Goal: Information Seeking & Learning: Learn about a topic

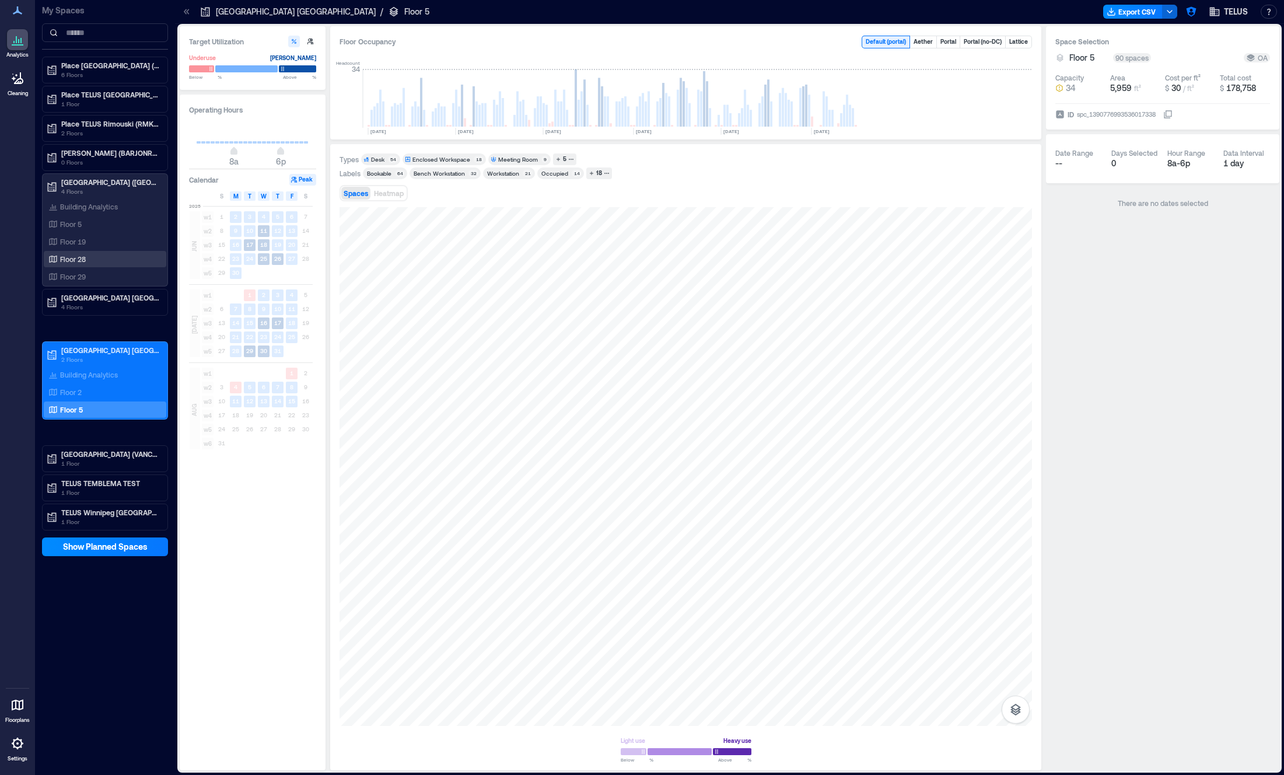
click at [80, 259] on p "Floor 28" at bounding box center [73, 258] width 26 height 9
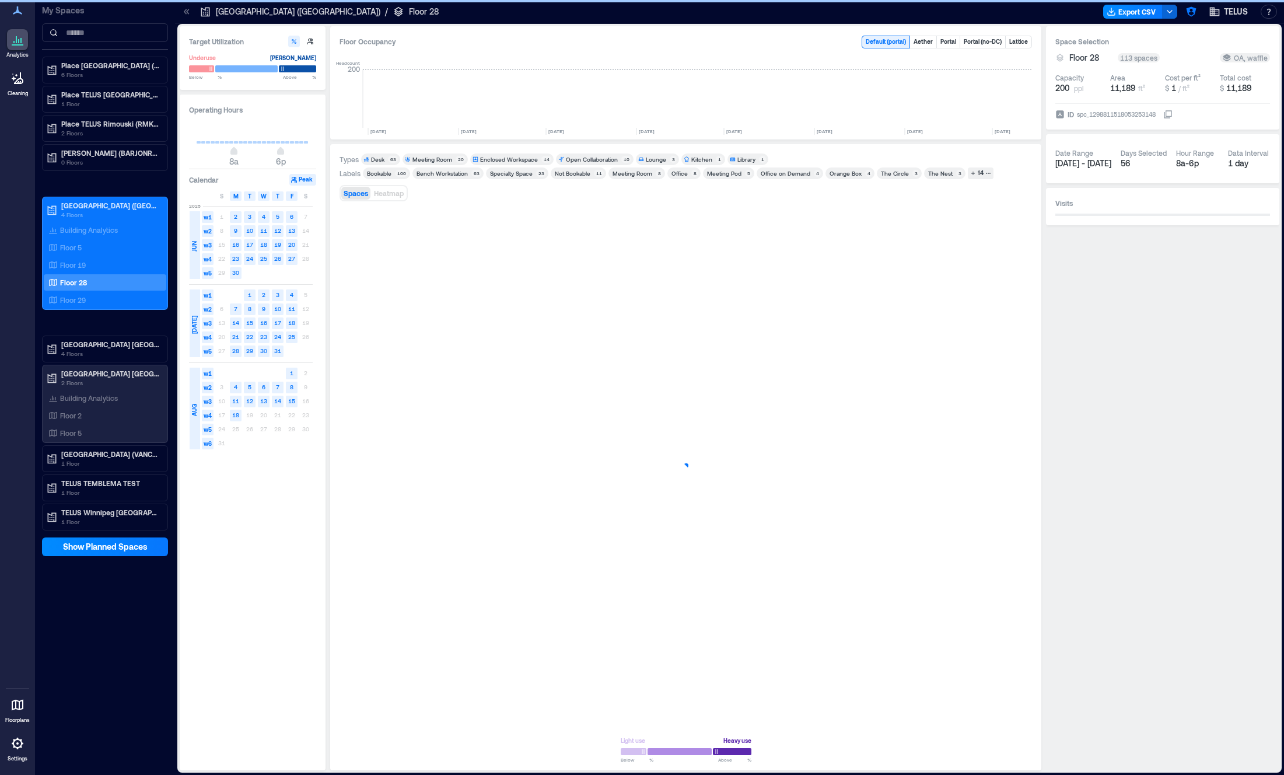
scroll to position [0, 902]
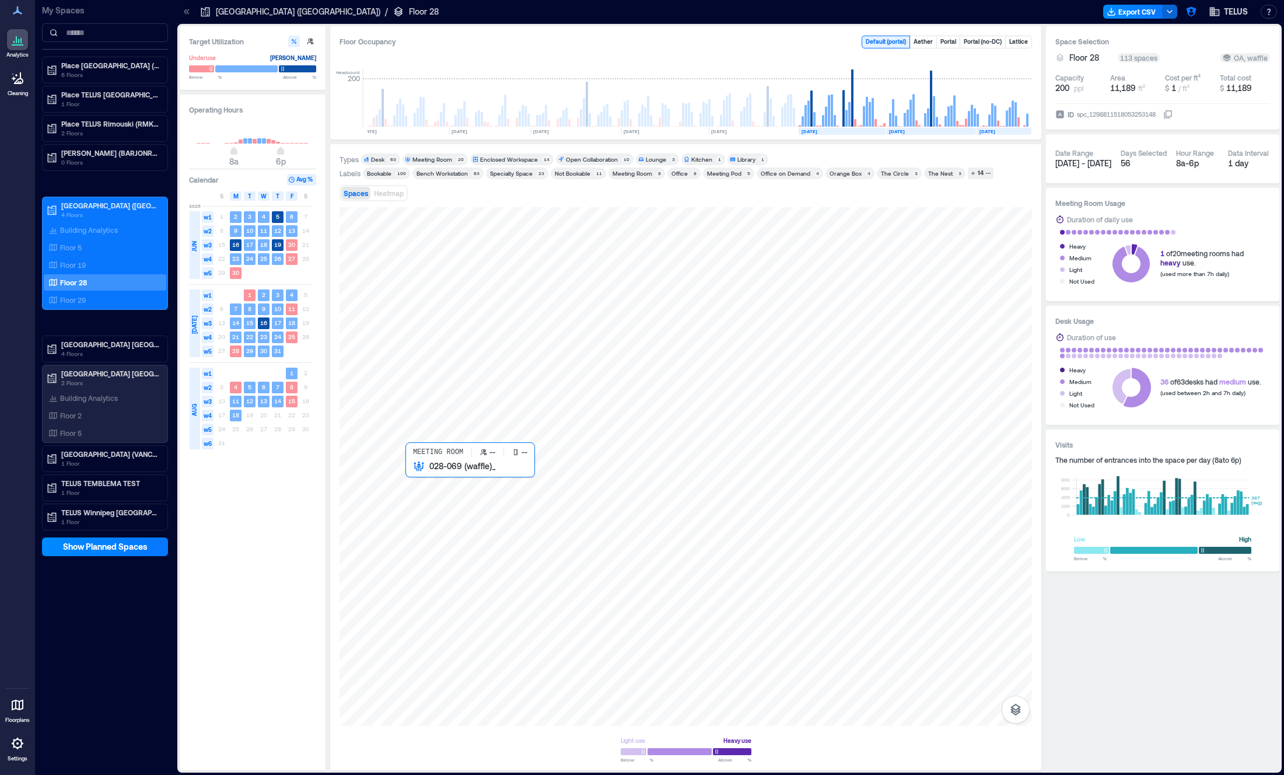
click at [435, 481] on div at bounding box center [686, 466] width 693 height 519
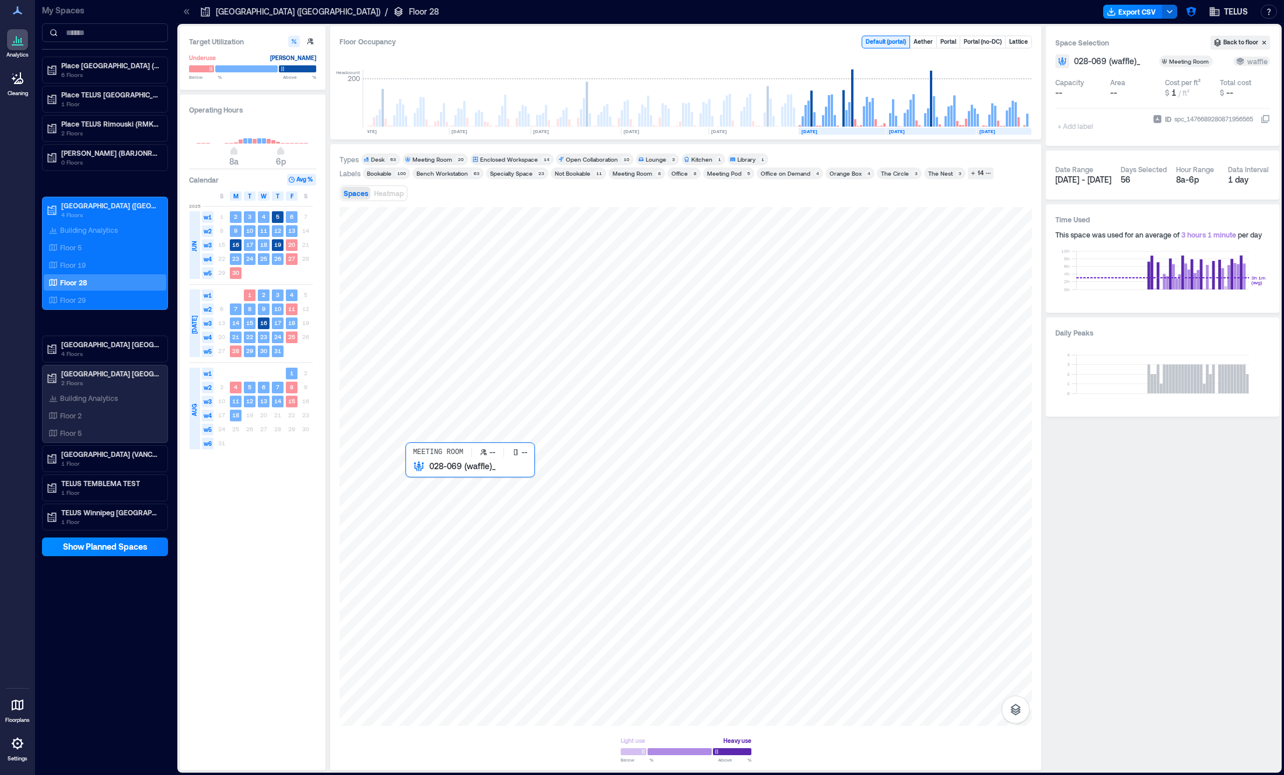
click at [412, 478] on div at bounding box center [686, 466] width 693 height 519
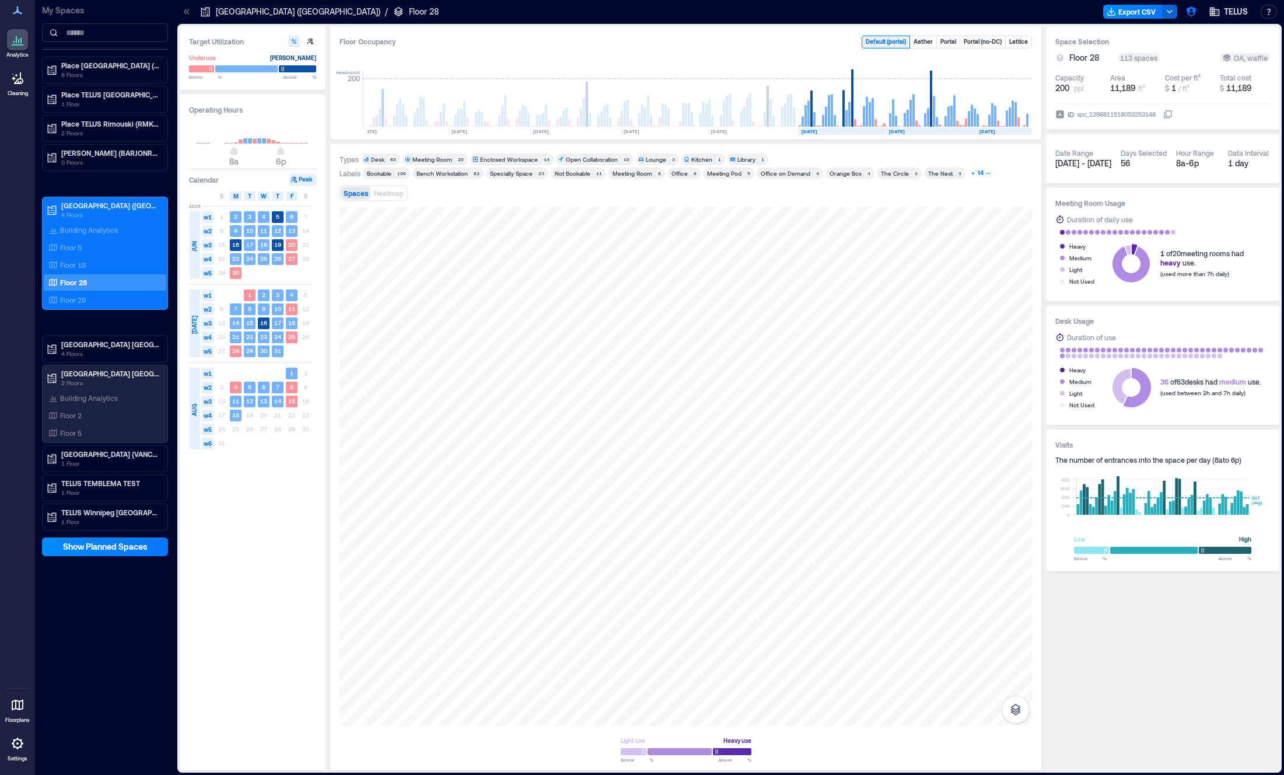
click at [976, 176] on div "14" at bounding box center [980, 173] width 9 height 11
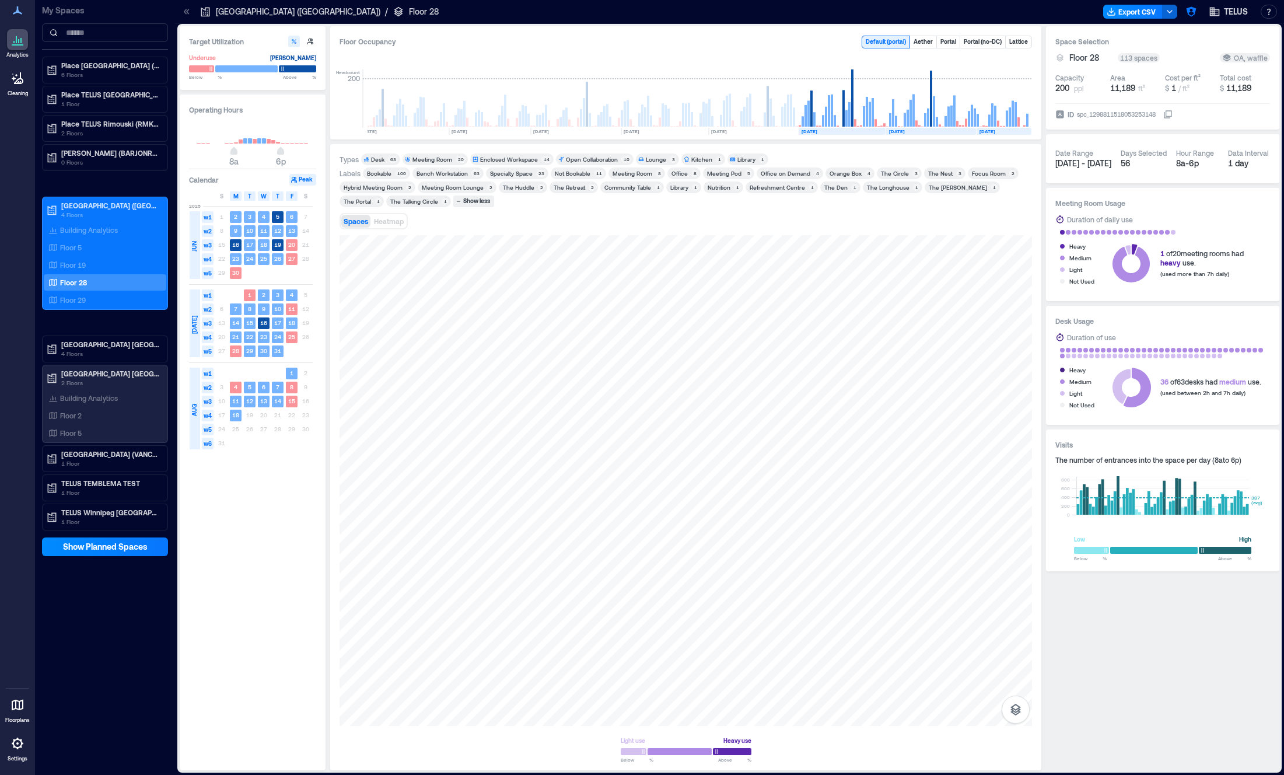
click at [334, 468] on div "Types Desk 63 Meeting Room 20 Enclosed Workspace 14 Open Collaboration 10 Loung…" at bounding box center [685, 457] width 711 height 626
click at [531, 161] on div "Enclosed Workspace" at bounding box center [509, 159] width 58 height 8
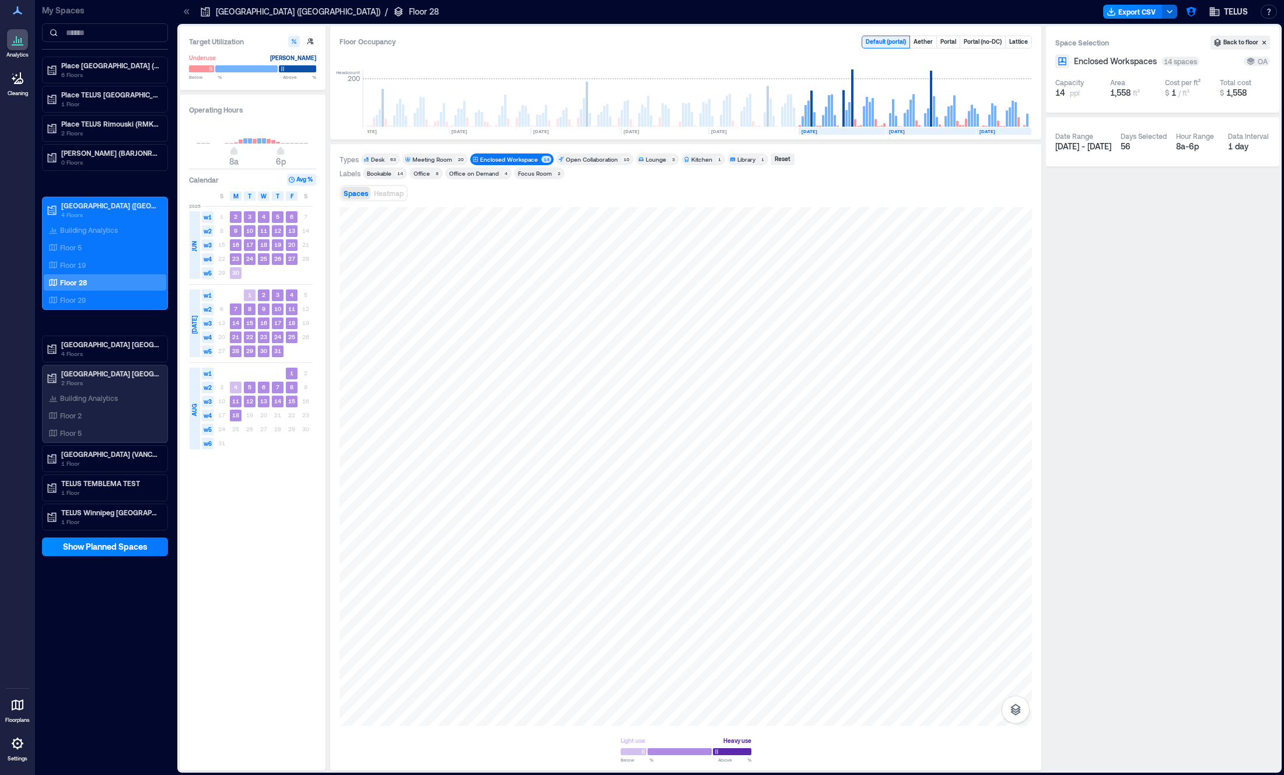
click at [517, 162] on div "Enclosed Workspace" at bounding box center [509, 159] width 58 height 8
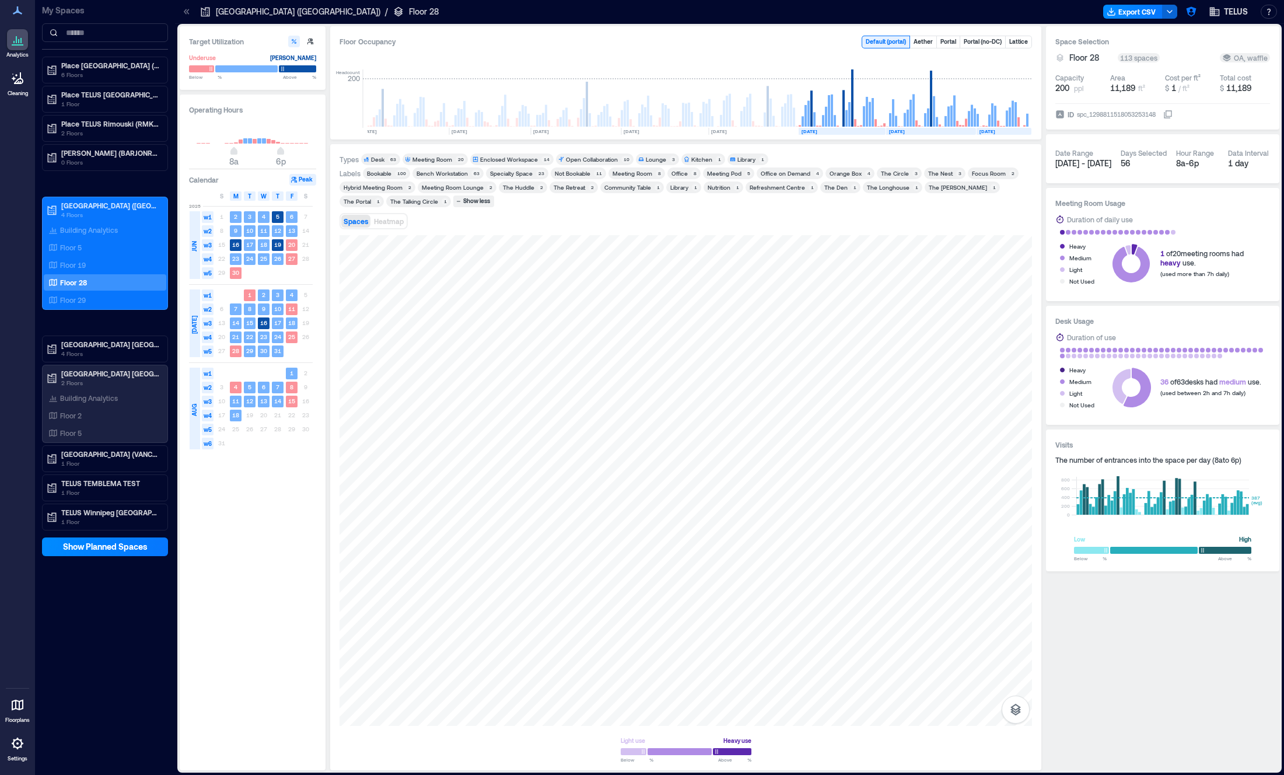
click at [433, 157] on div "Meeting Room" at bounding box center [432, 159] width 40 height 8
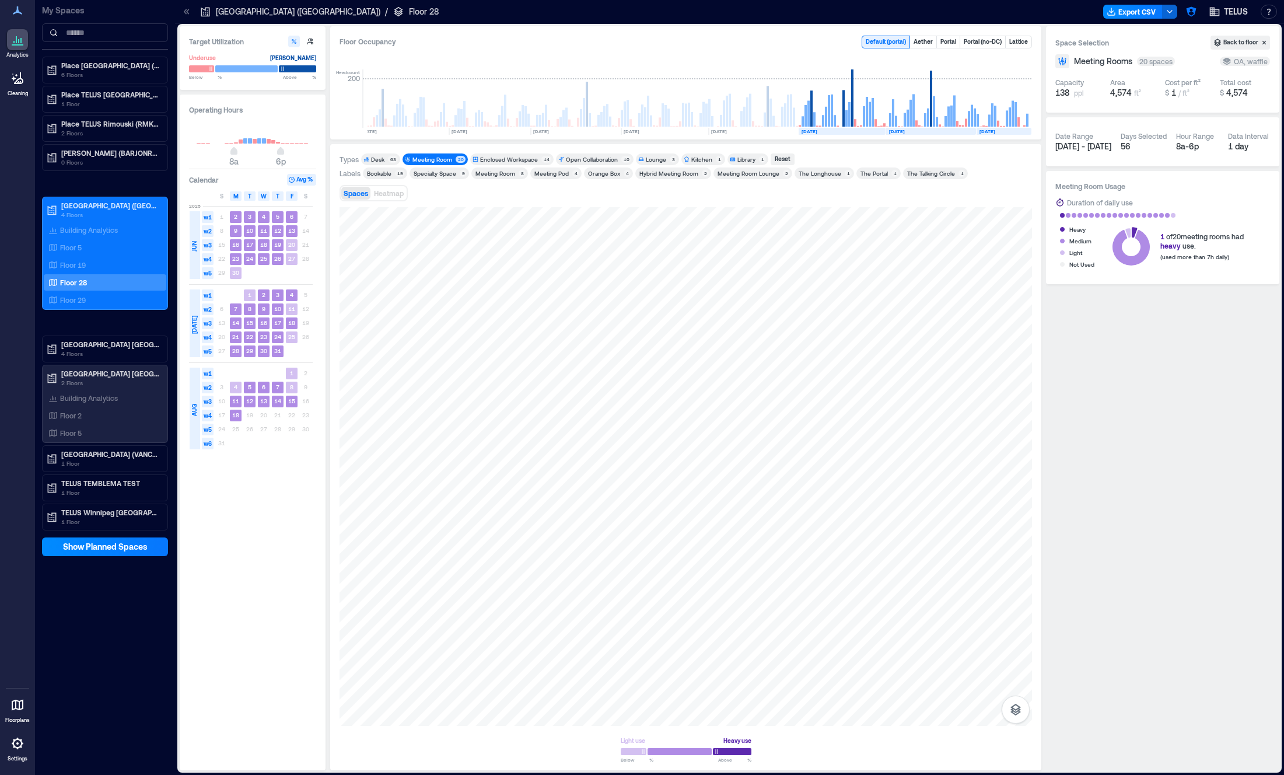
click at [449, 165] on div "Meeting Room 20" at bounding box center [435, 159] width 65 height 12
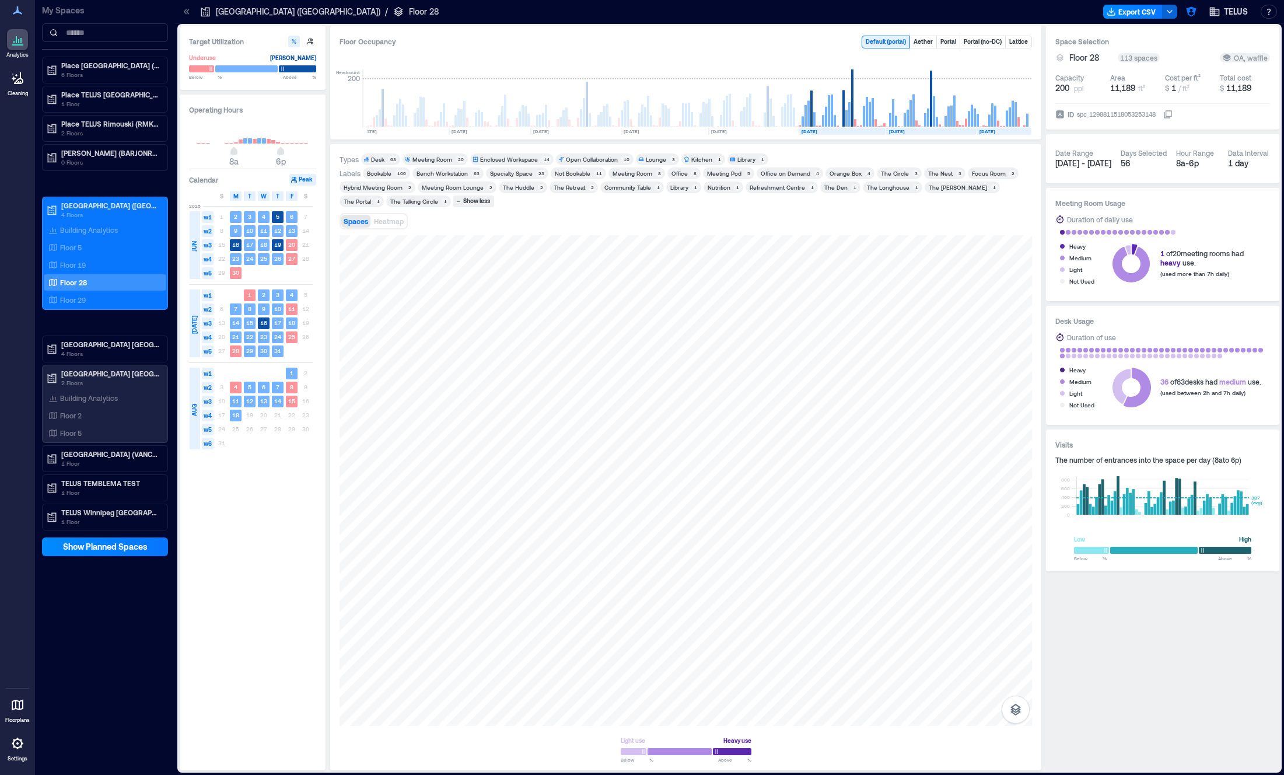
click at [503, 159] on div "Enclosed Workspace" at bounding box center [509, 159] width 58 height 8
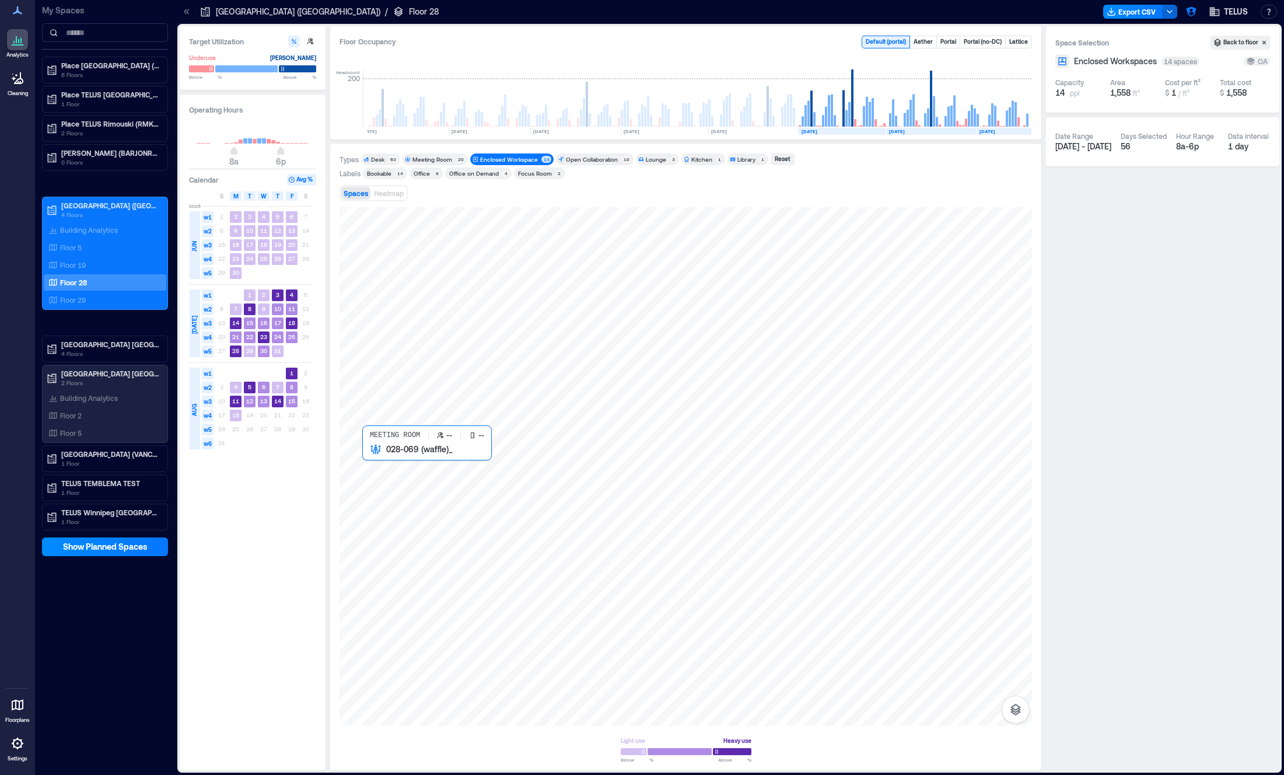
click at [366, 459] on div at bounding box center [686, 466] width 693 height 519
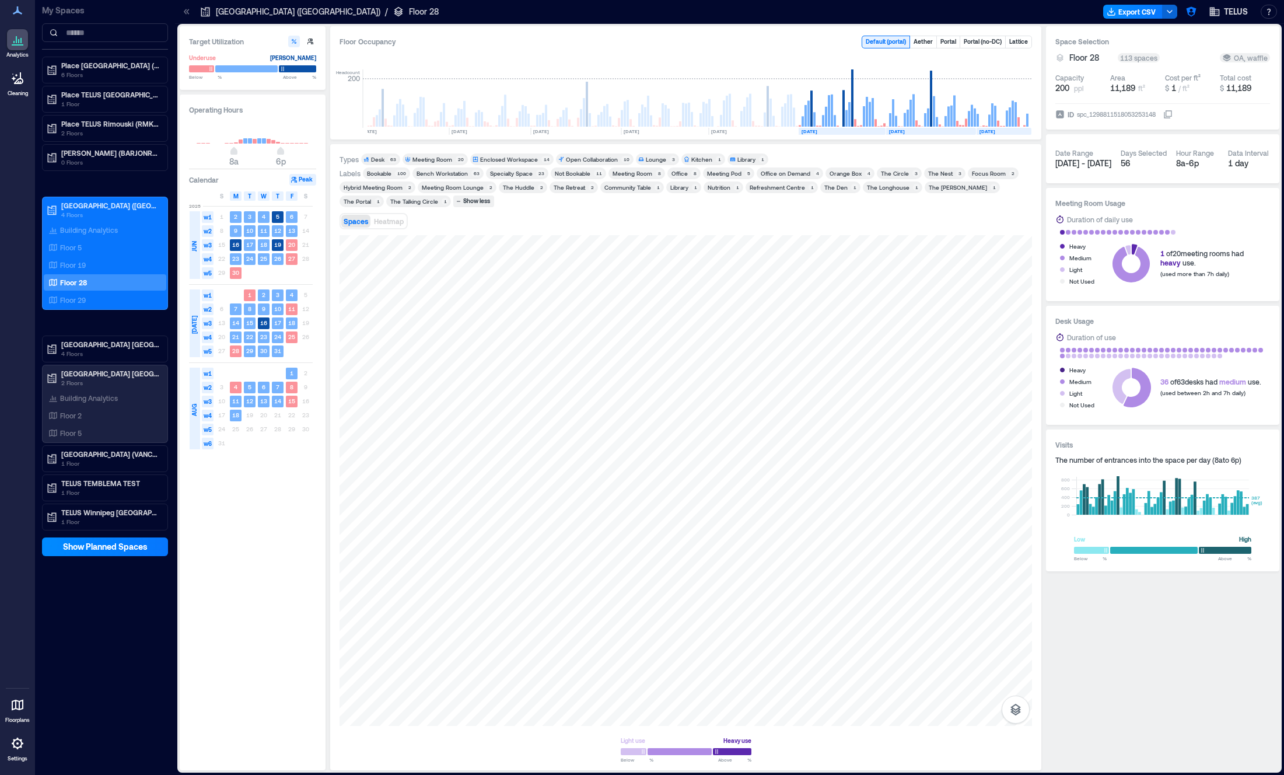
click at [236, 592] on div "Operating Hours 8a 6p Calendar Peak S M T W T F S 2025 JUN w1 1 2 3 4 5 6 7 w2 …" at bounding box center [253, 433] width 146 height 676
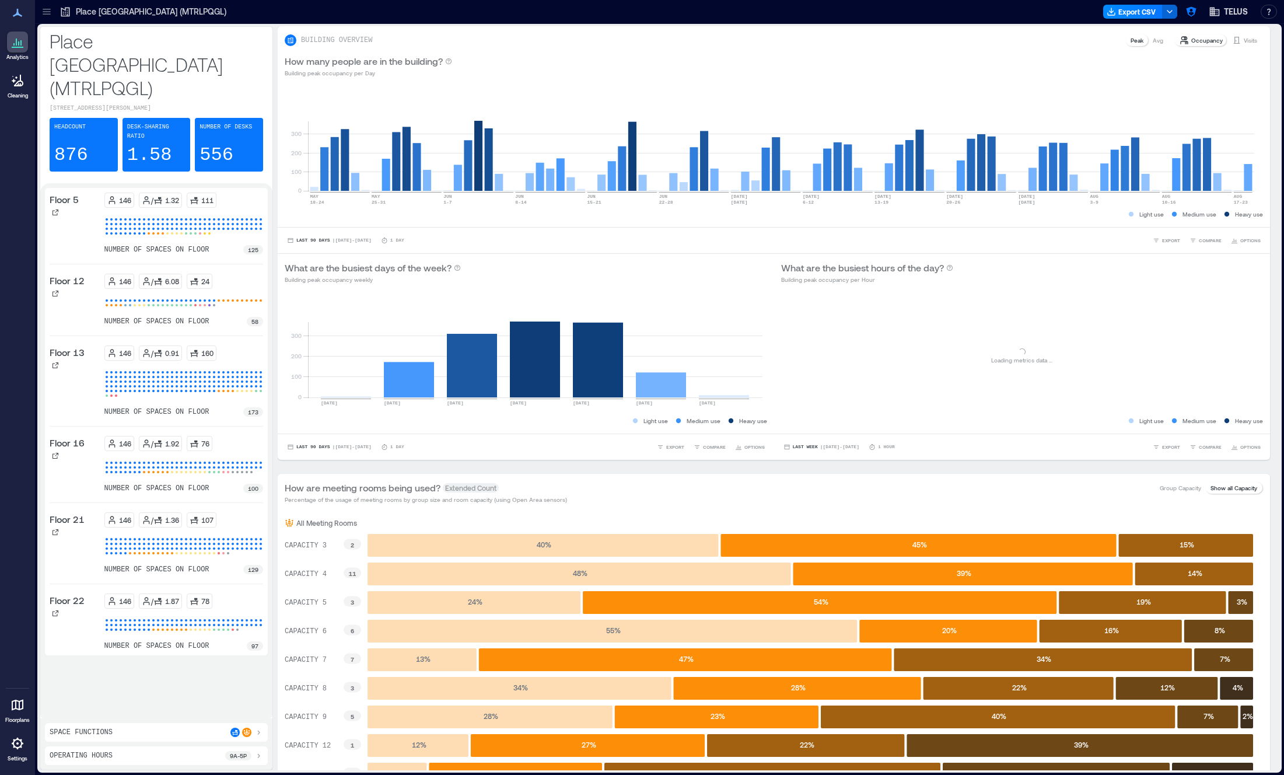
click at [47, 14] on icon at bounding box center [47, 13] width 8 height 1
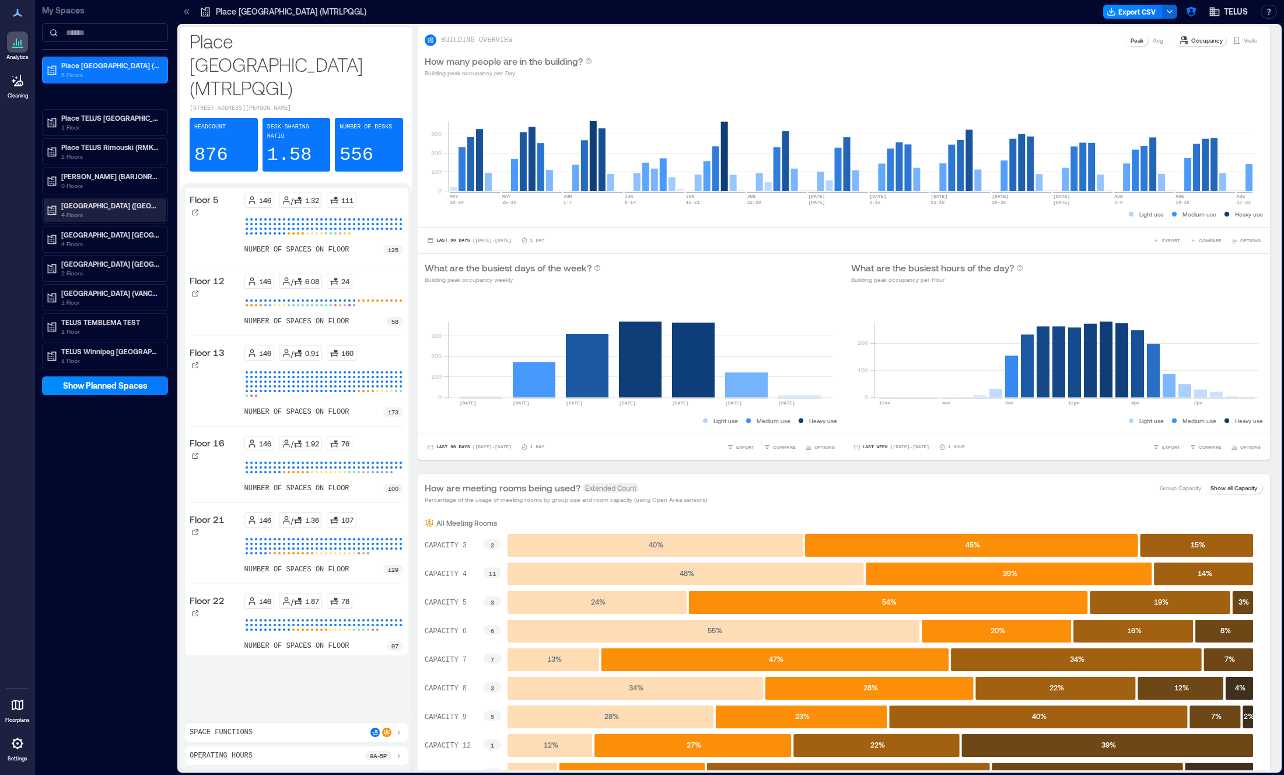
click at [128, 212] on p "4 Floors" at bounding box center [110, 214] width 98 height 9
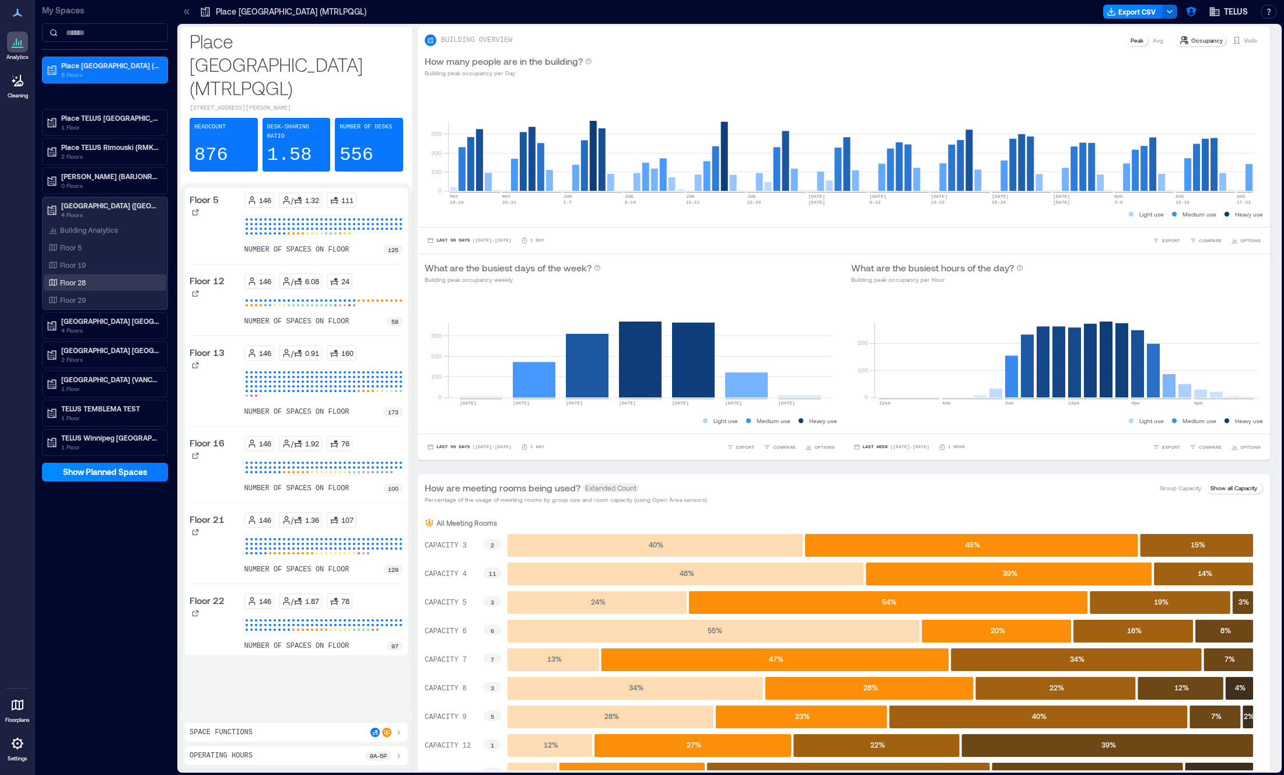
click at [92, 290] on div "Floor 28" at bounding box center [105, 282] width 123 height 16
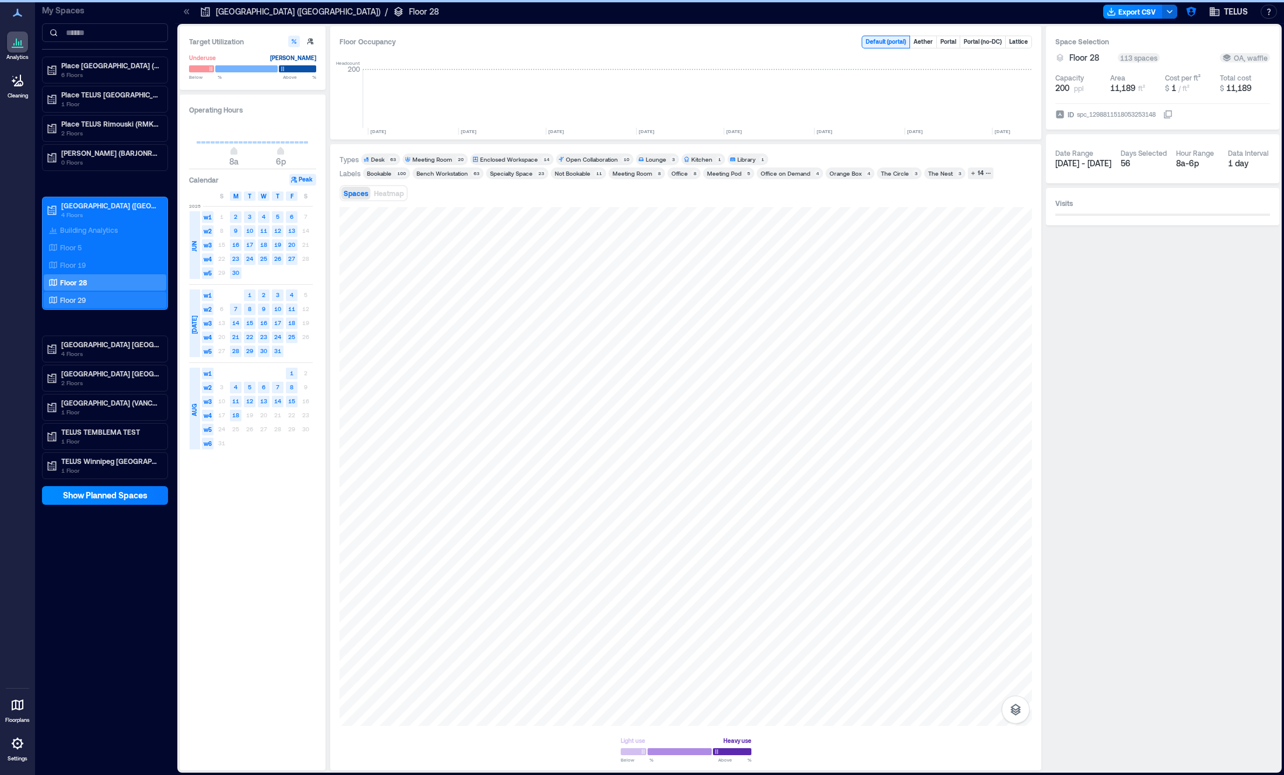
scroll to position [0, 902]
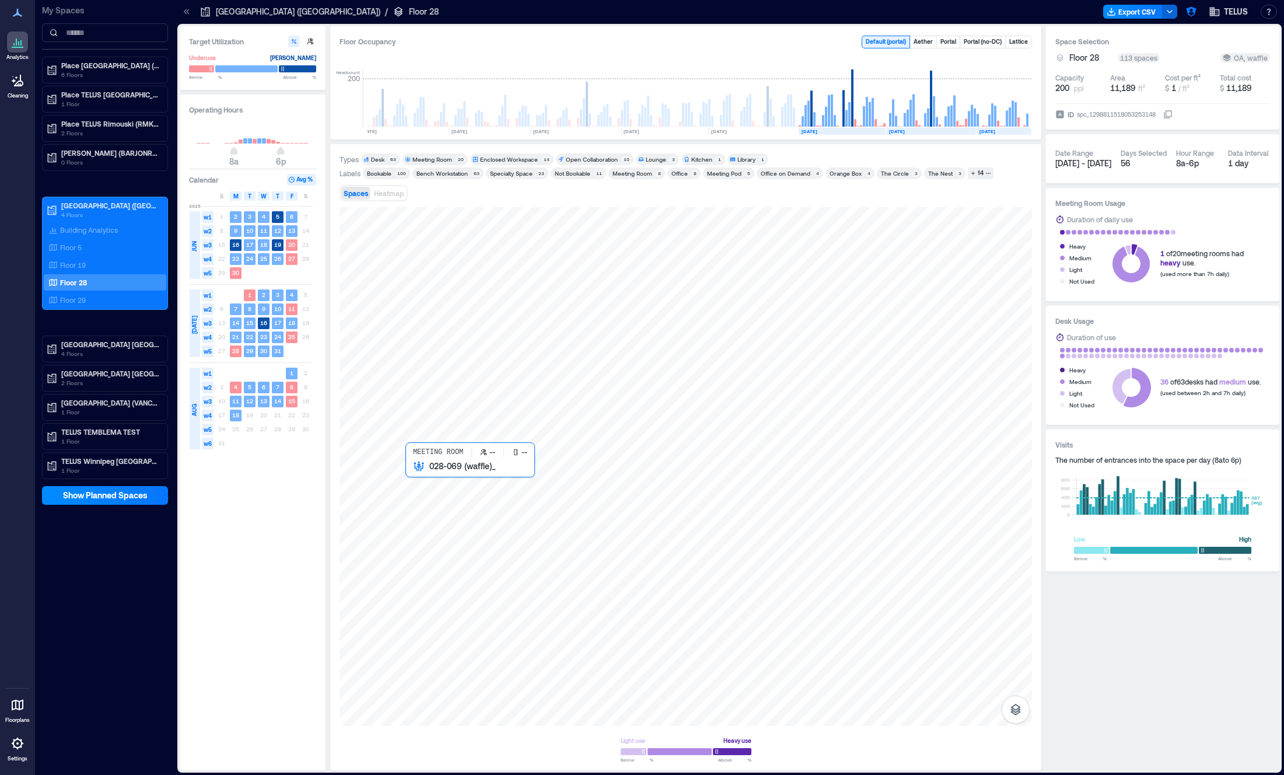
click at [435, 479] on div at bounding box center [686, 466] width 693 height 519
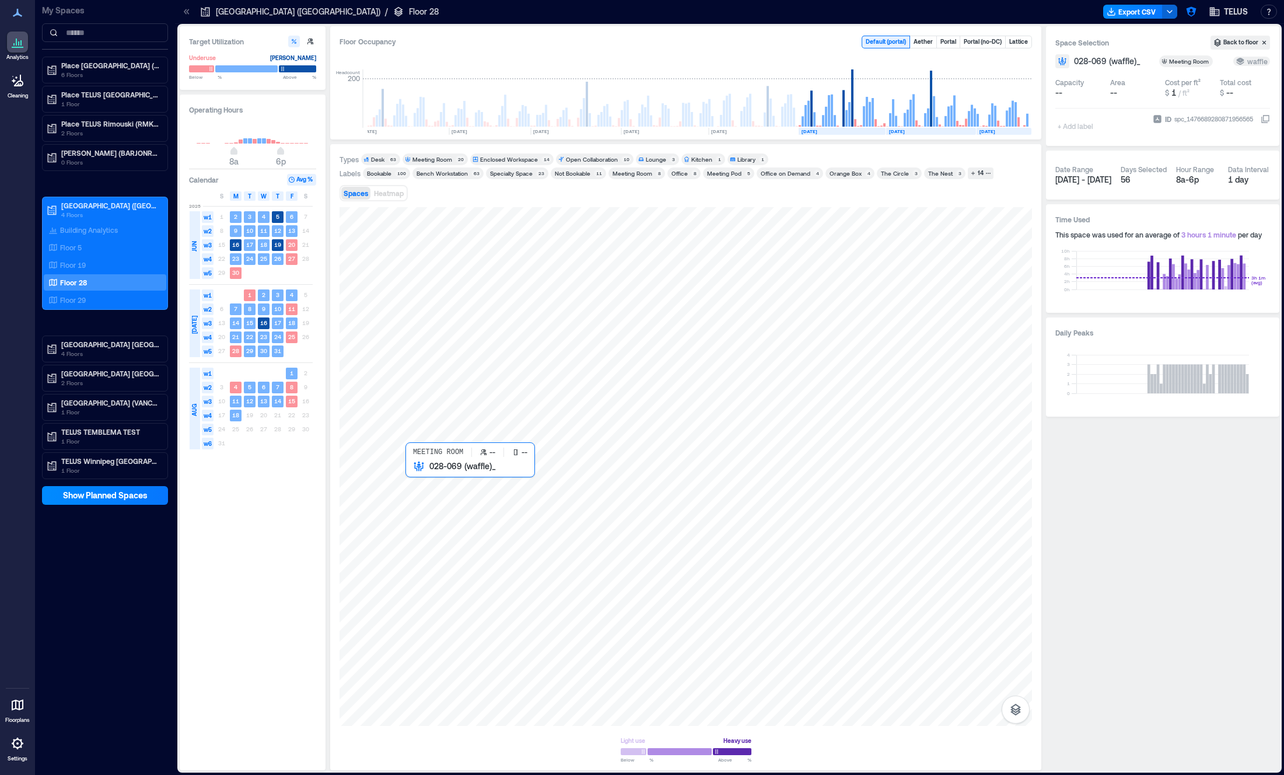
click at [435, 479] on div at bounding box center [686, 466] width 693 height 519
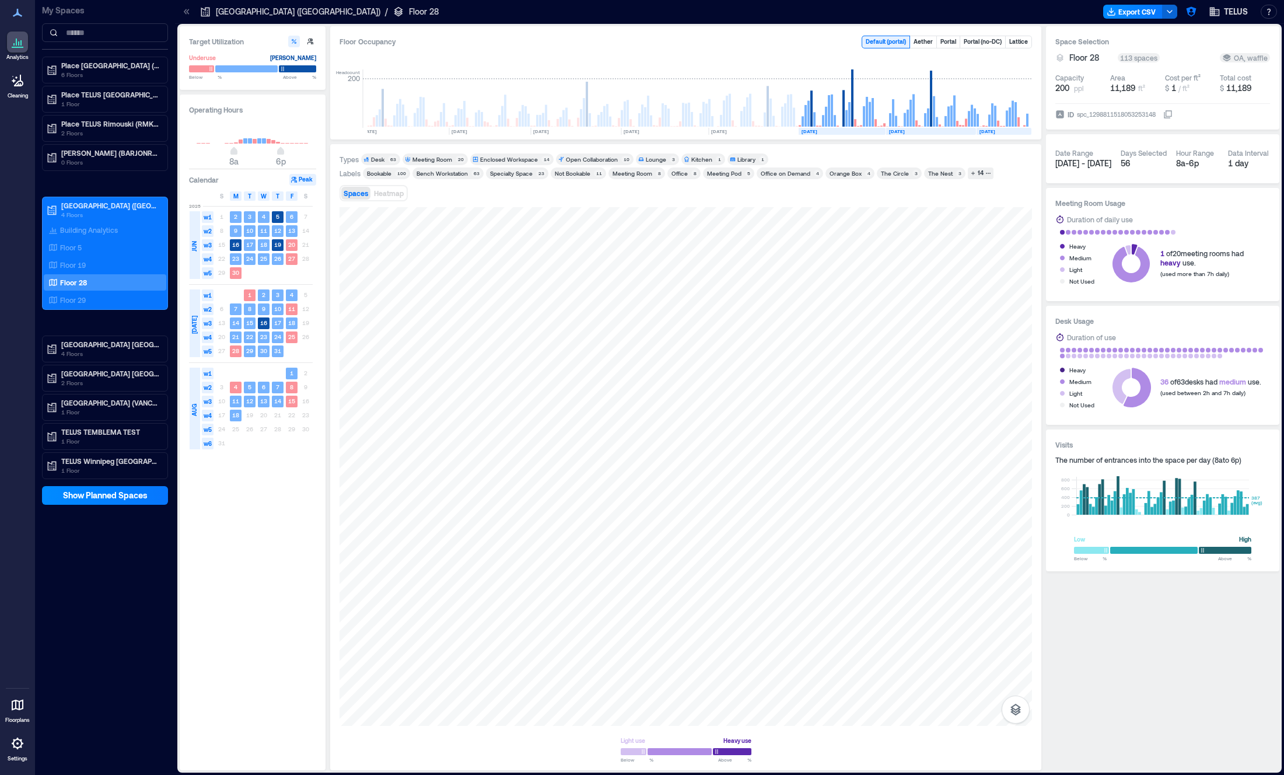
click at [531, 158] on div "Enclosed Workspace" at bounding box center [509, 159] width 58 height 8
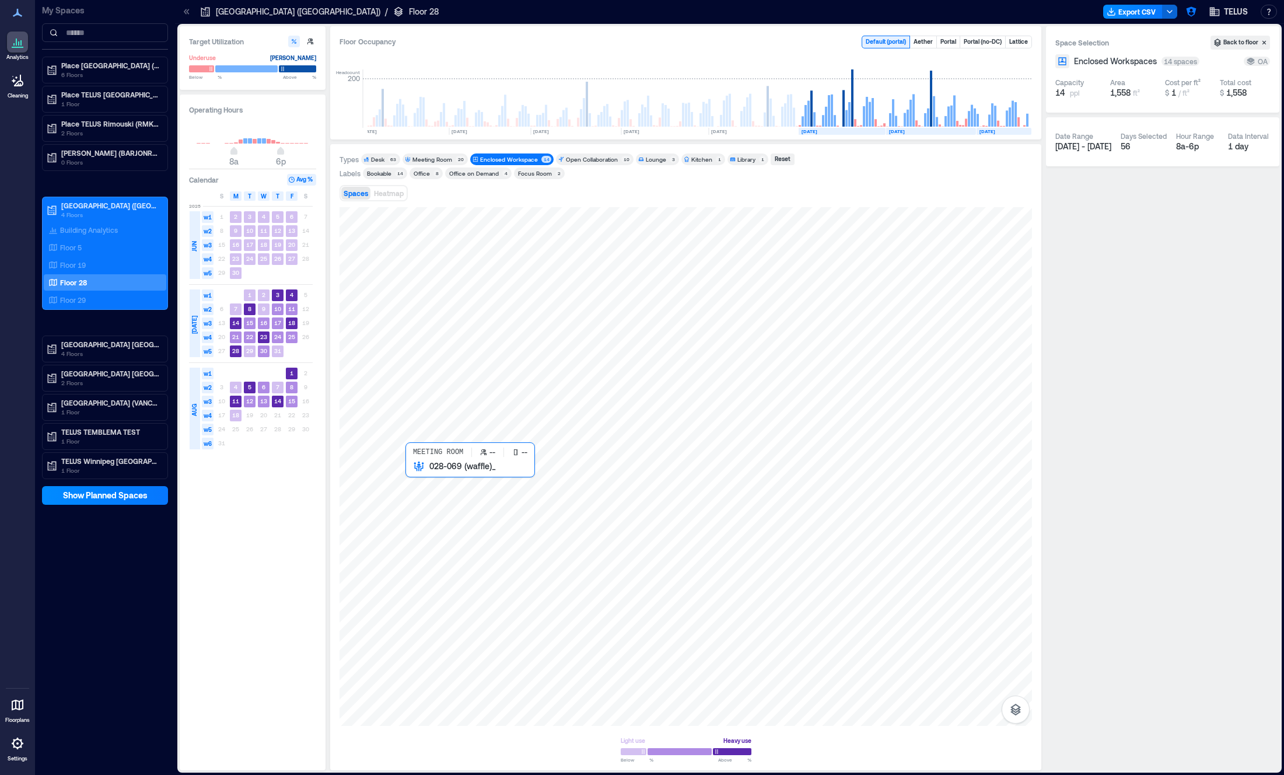
click at [410, 474] on div at bounding box center [686, 466] width 693 height 519
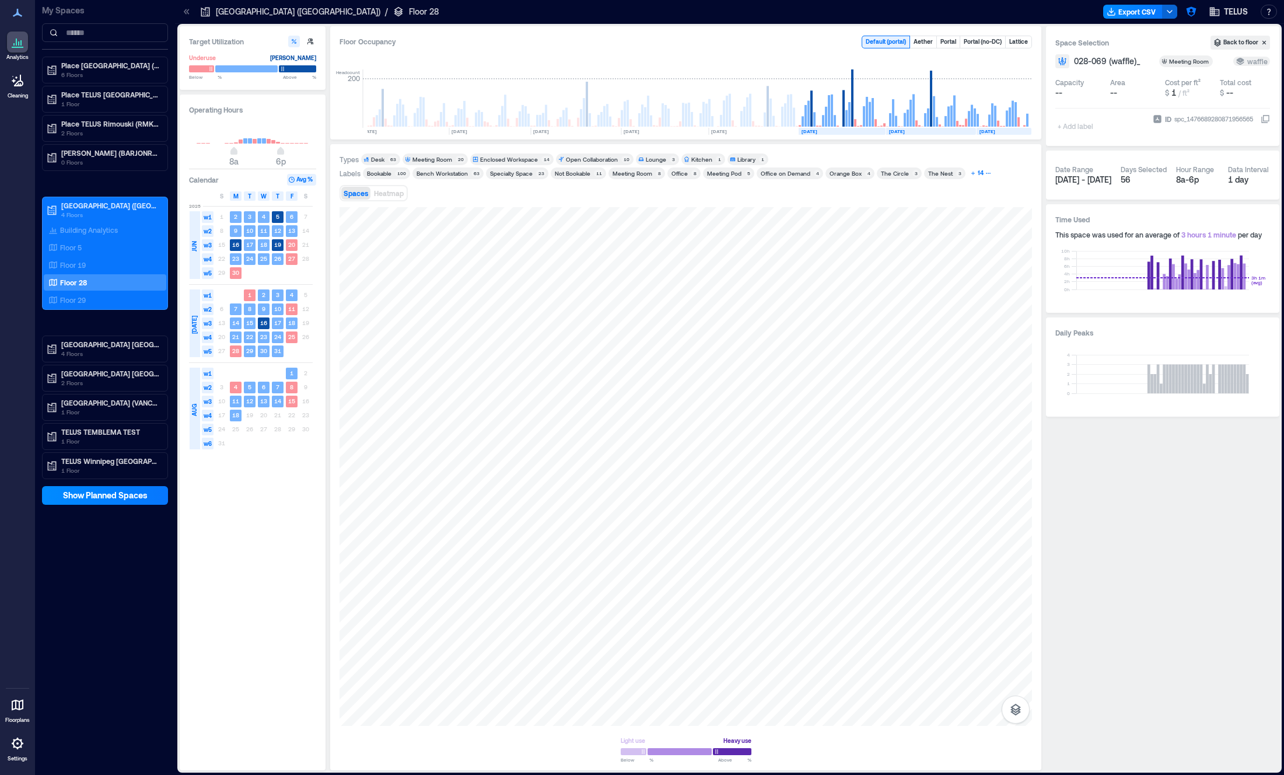
click at [985, 175] on icon "button" at bounding box center [988, 173] width 6 height 6
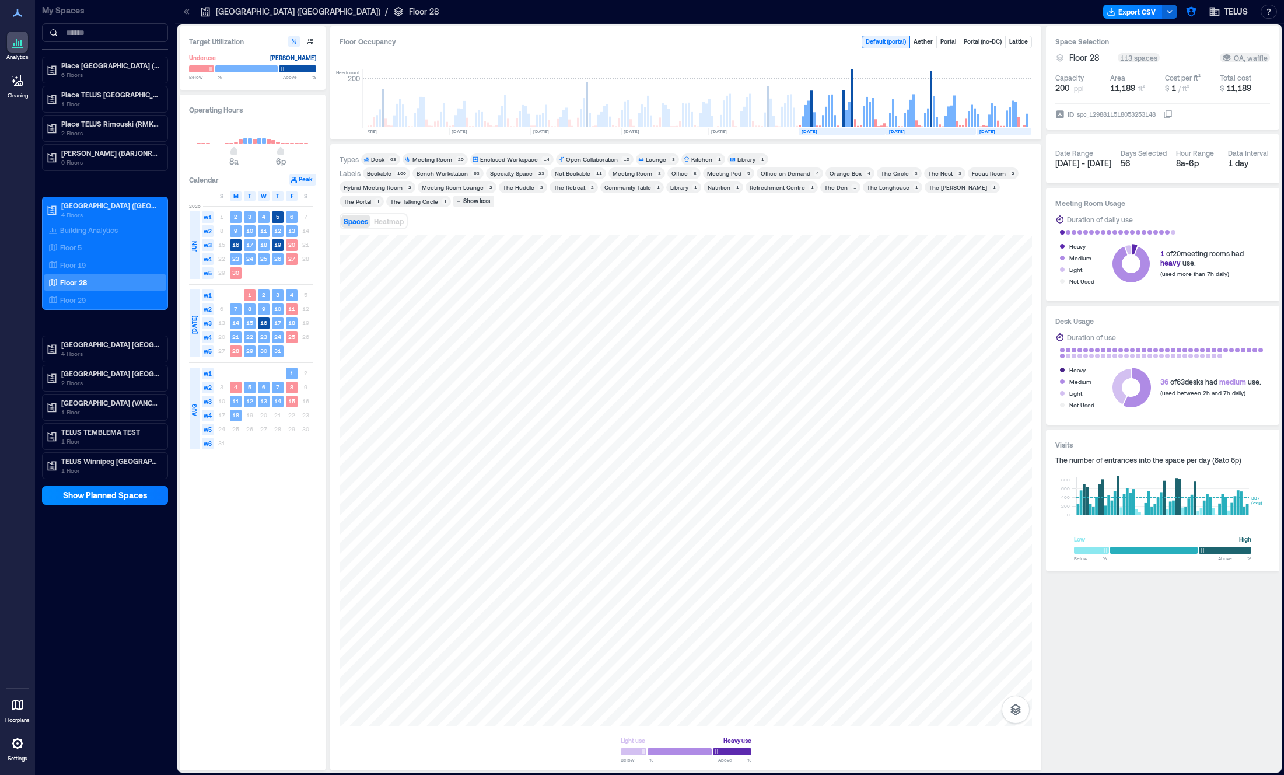
click at [368, 161] on icon at bounding box center [366, 160] width 5 height 5
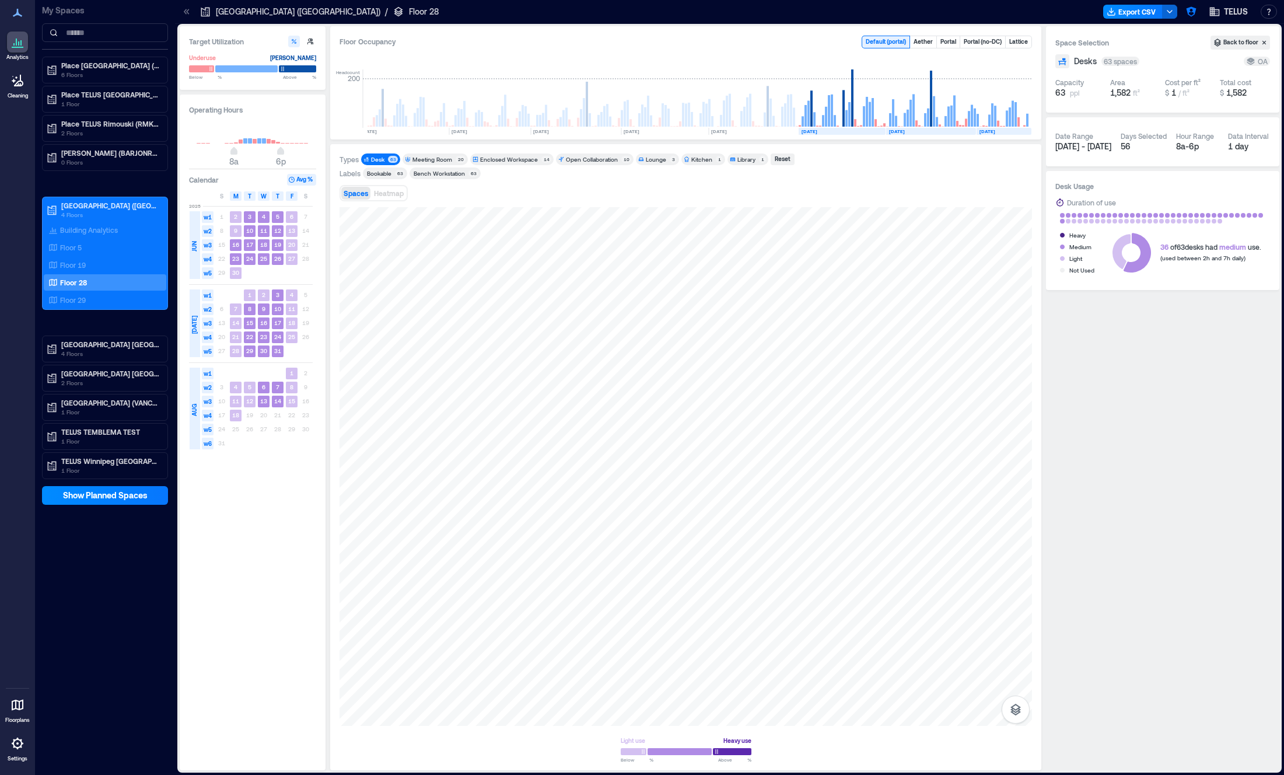
click at [368, 161] on icon at bounding box center [366, 160] width 5 height 5
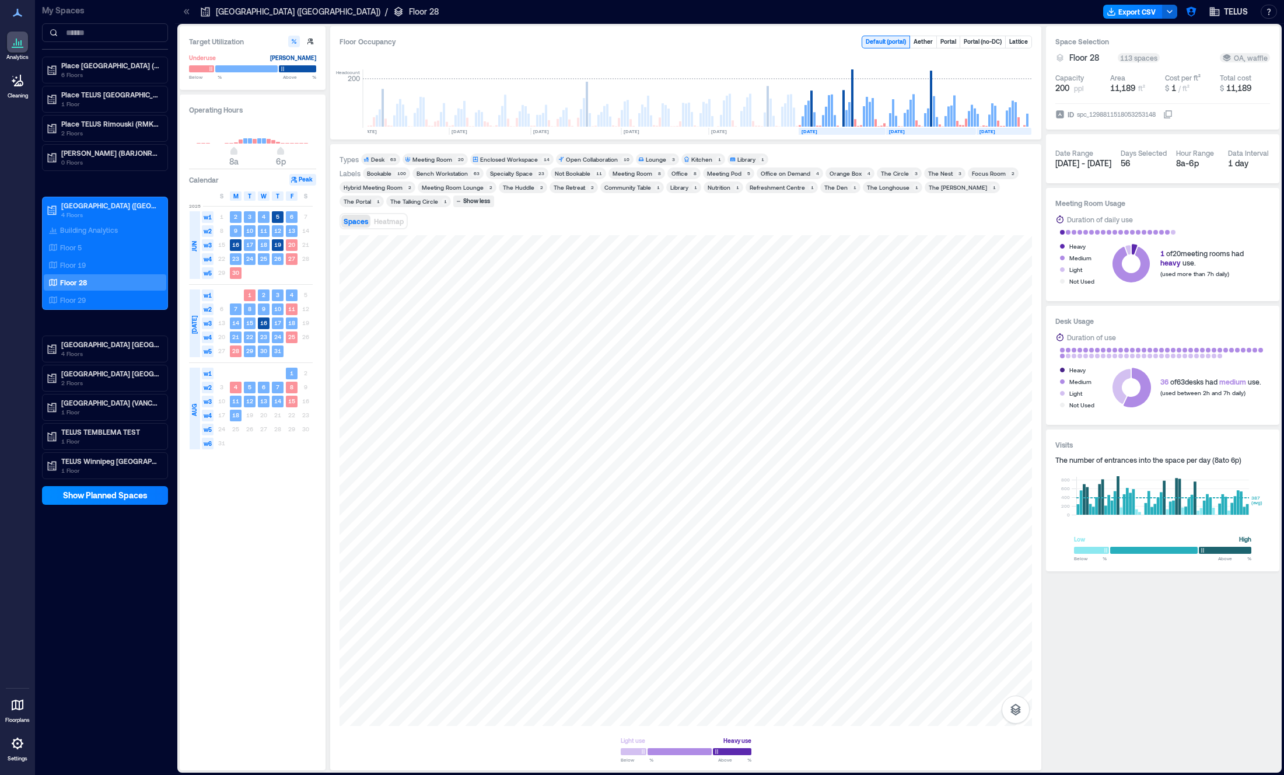
click at [443, 162] on div "Meeting Room" at bounding box center [432, 159] width 40 height 8
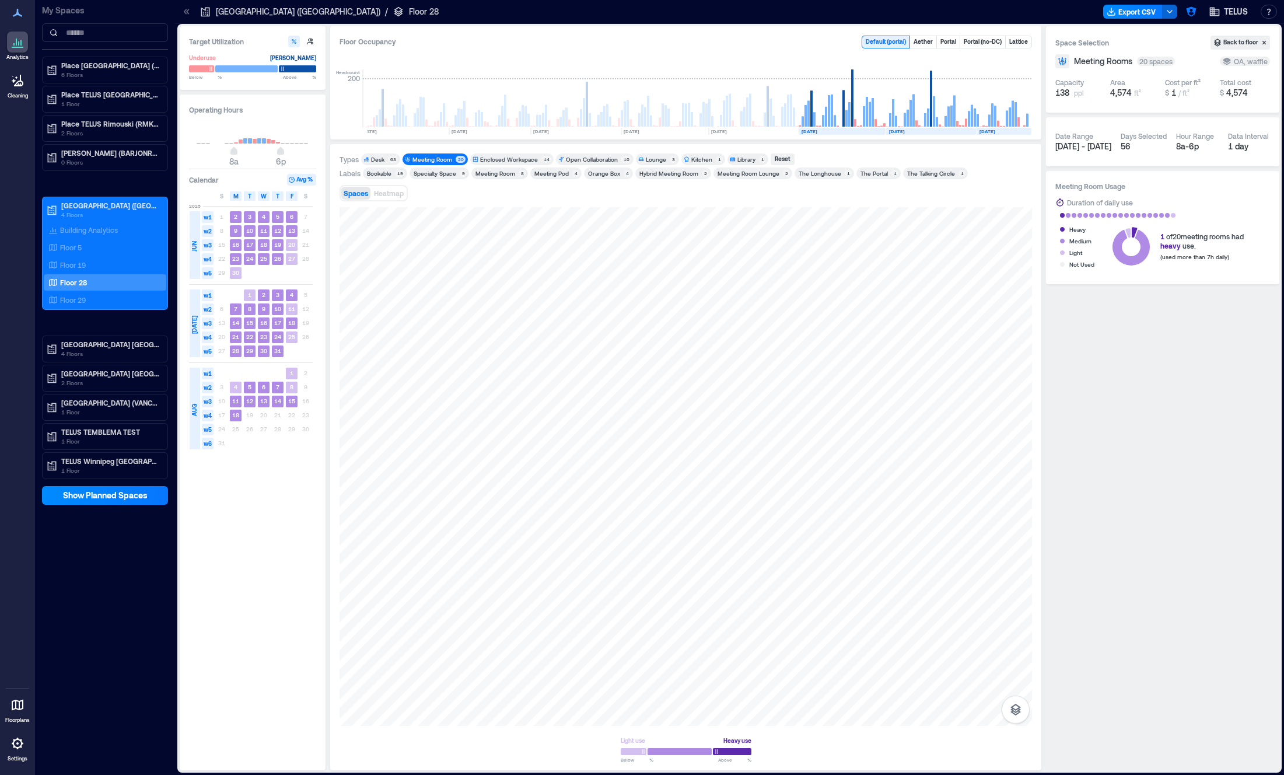
click at [443, 162] on div "Meeting Room" at bounding box center [432, 159] width 40 height 8
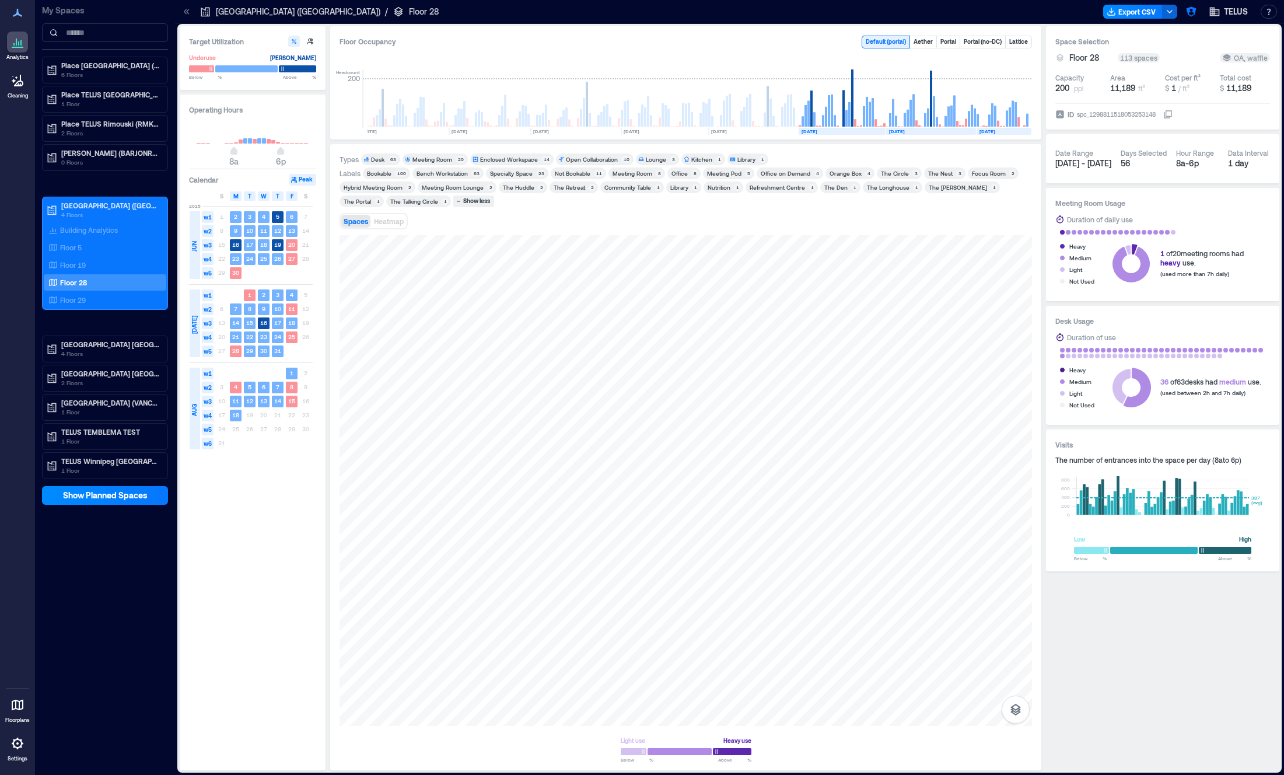
click at [528, 159] on div "Enclosed Workspace" at bounding box center [509, 159] width 58 height 8
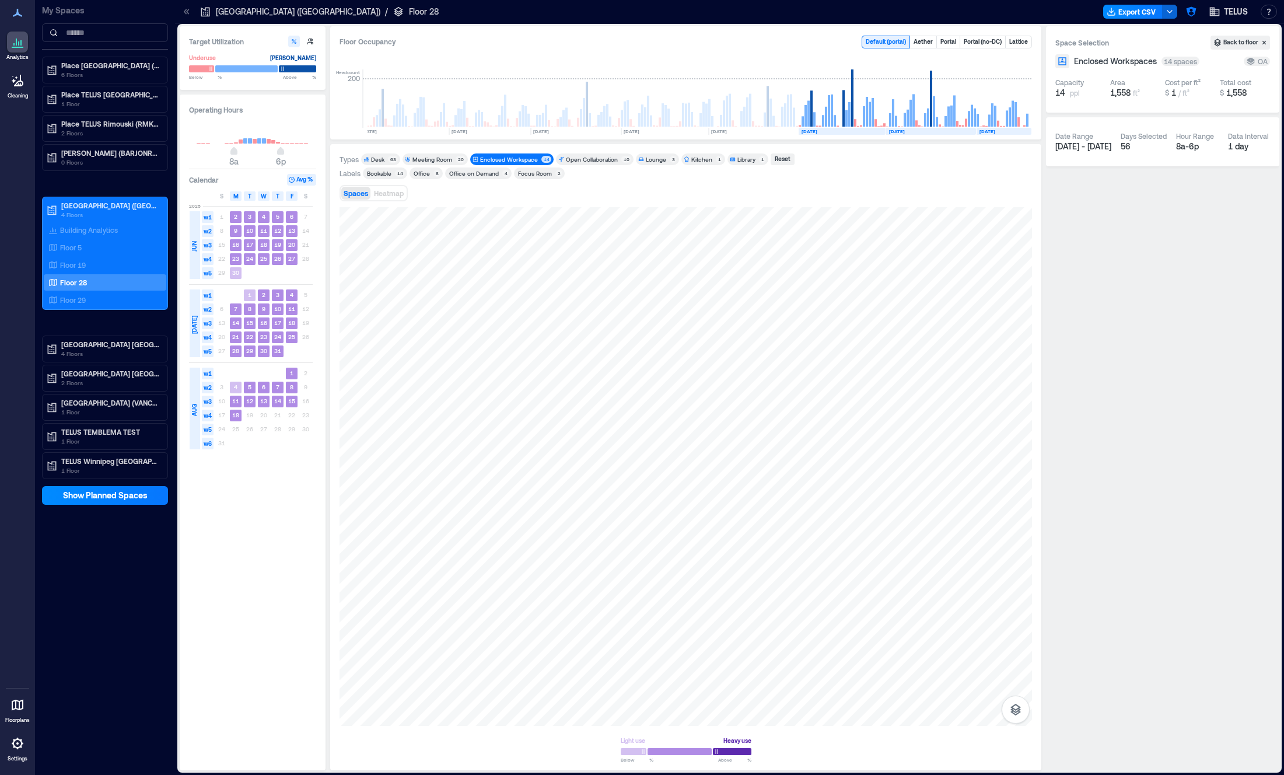
click at [524, 160] on div "Enclosed Workspace" at bounding box center [509, 159] width 58 height 8
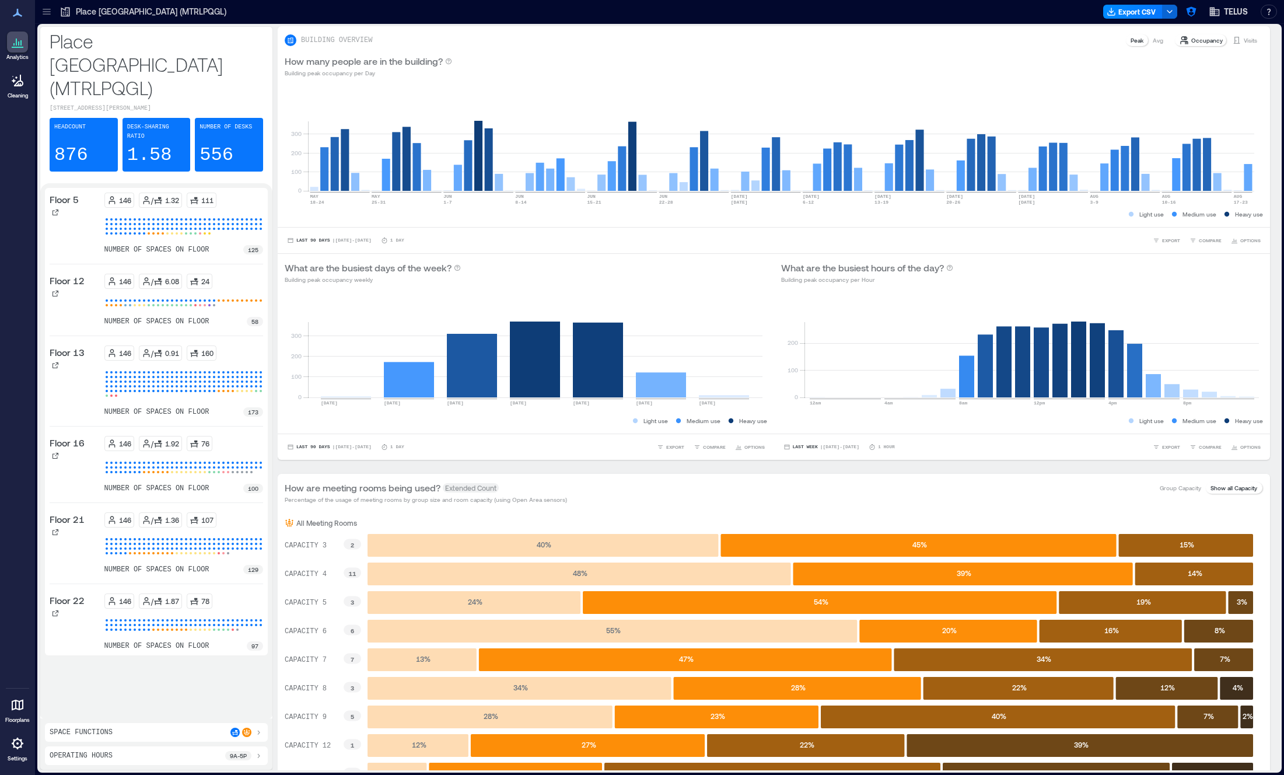
click at [51, 8] on icon at bounding box center [47, 12] width 12 height 12
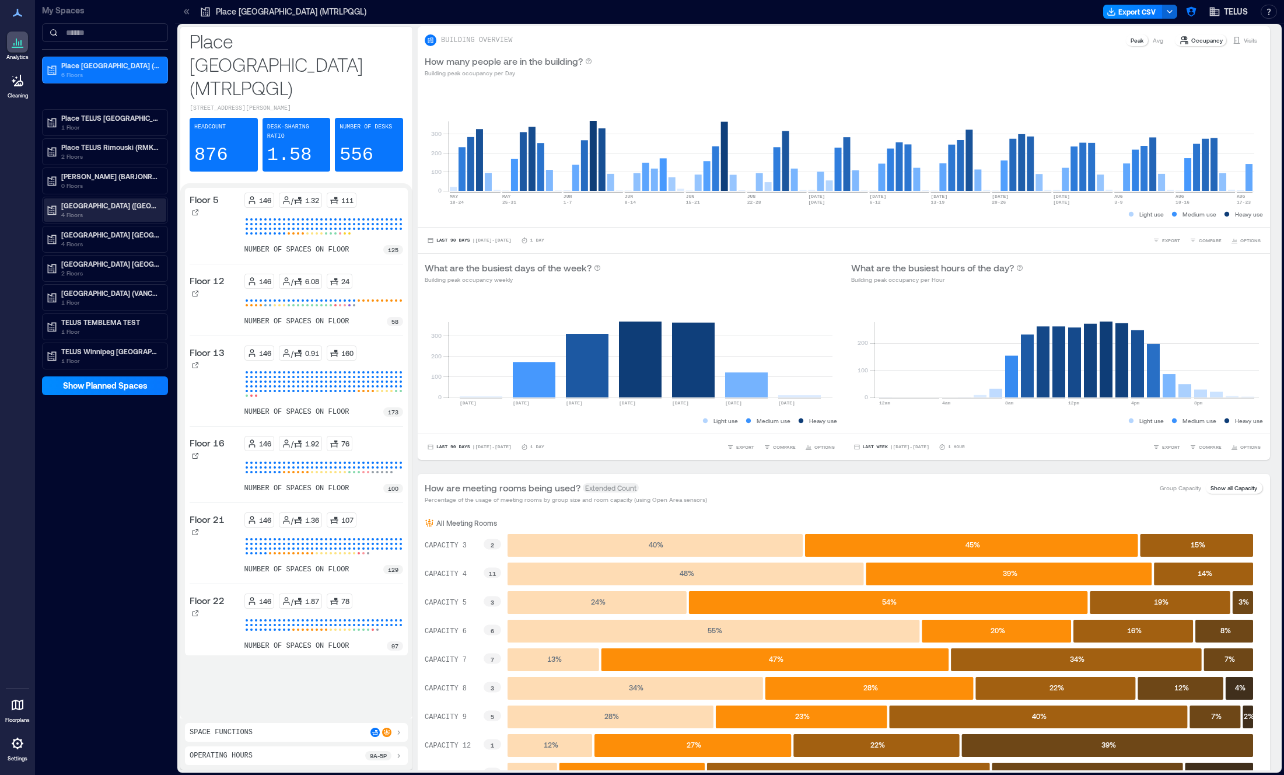
click at [126, 216] on p "4 Floors" at bounding box center [110, 214] width 98 height 9
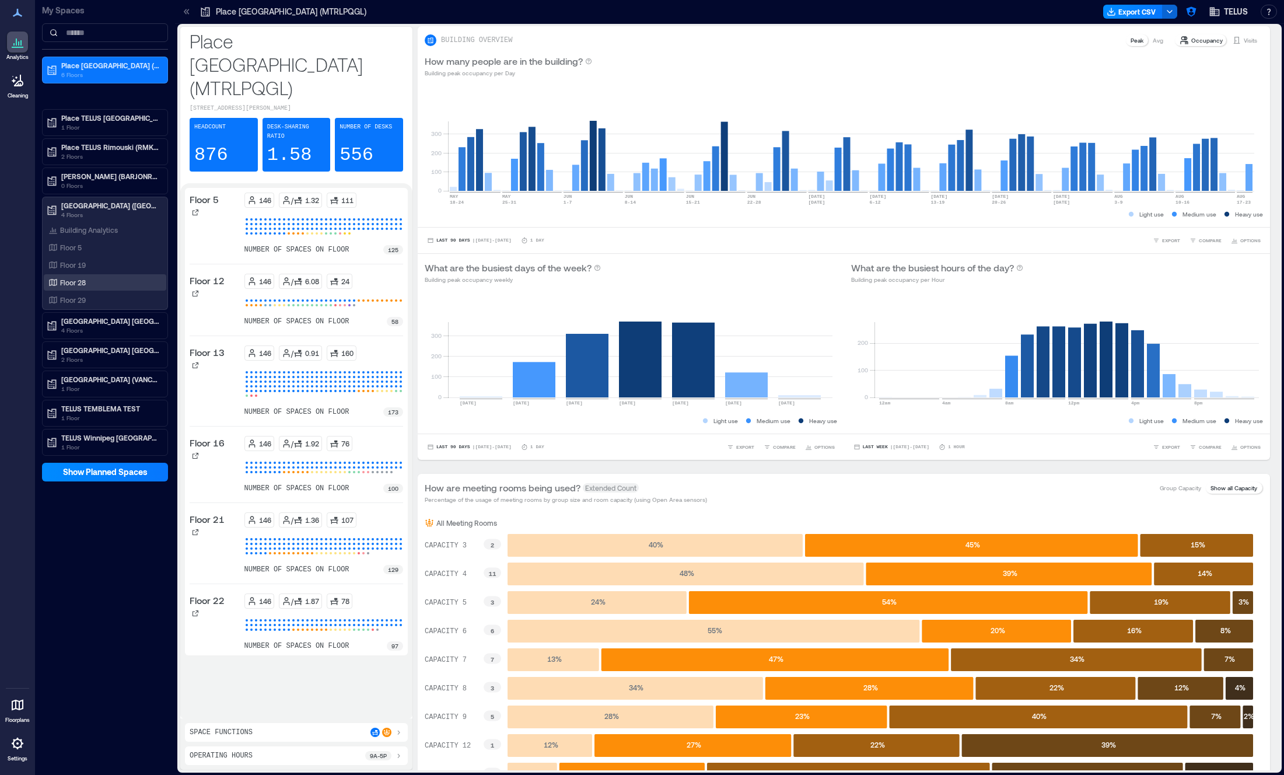
click at [86, 284] on div "Floor 28" at bounding box center [102, 283] width 113 height 12
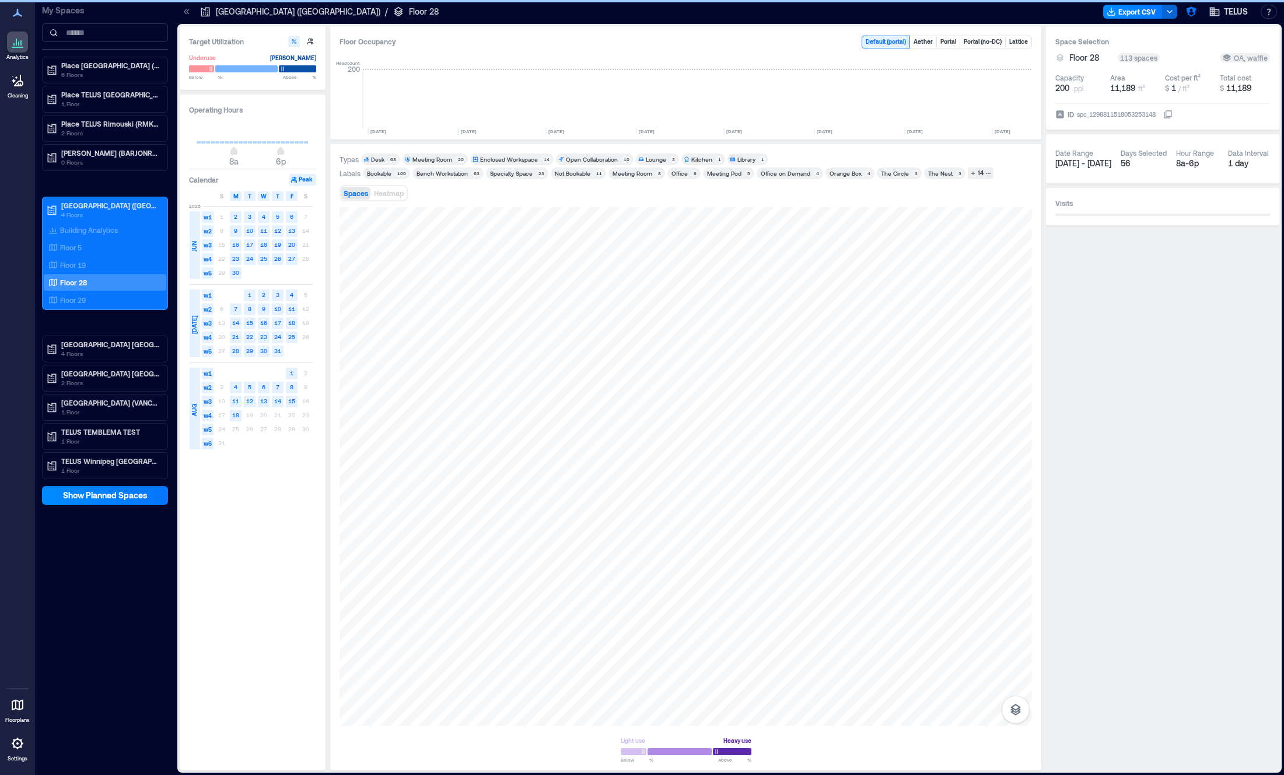
scroll to position [0, 902]
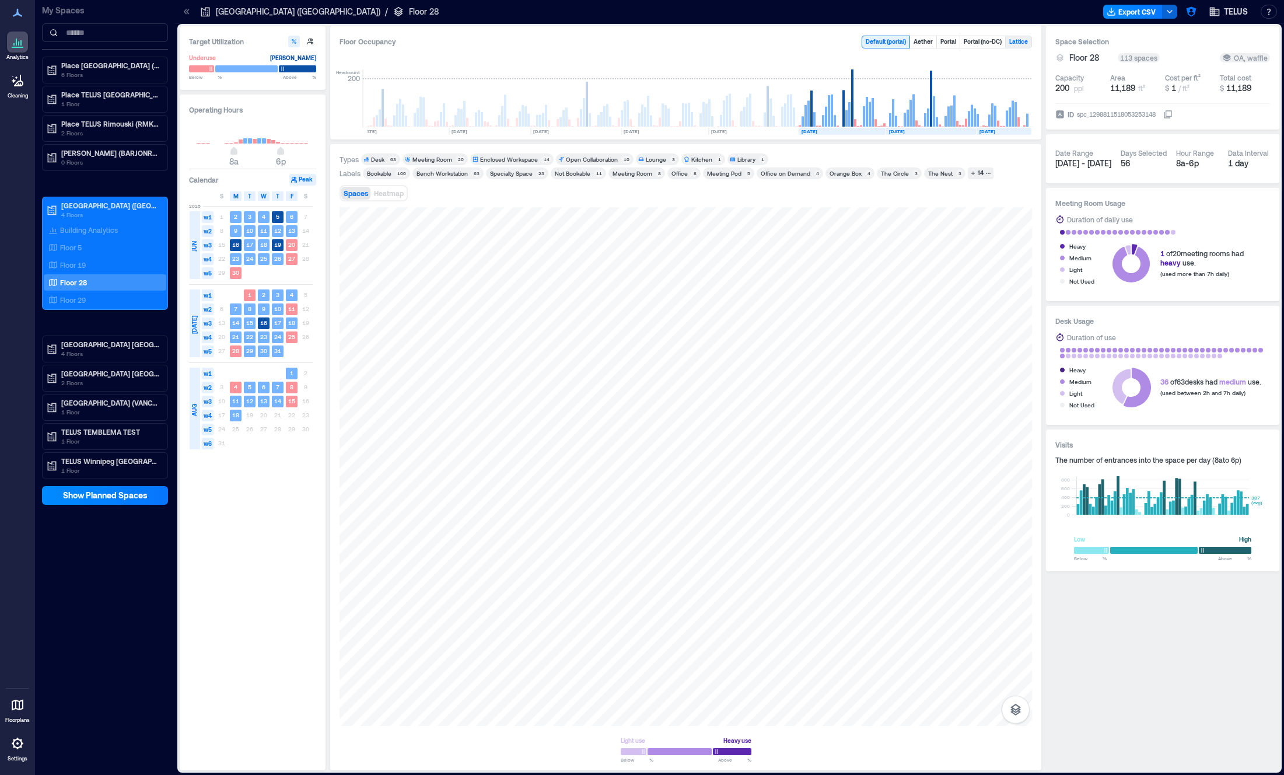
click at [1016, 42] on button "Lattice" at bounding box center [1019, 42] width 26 height 12
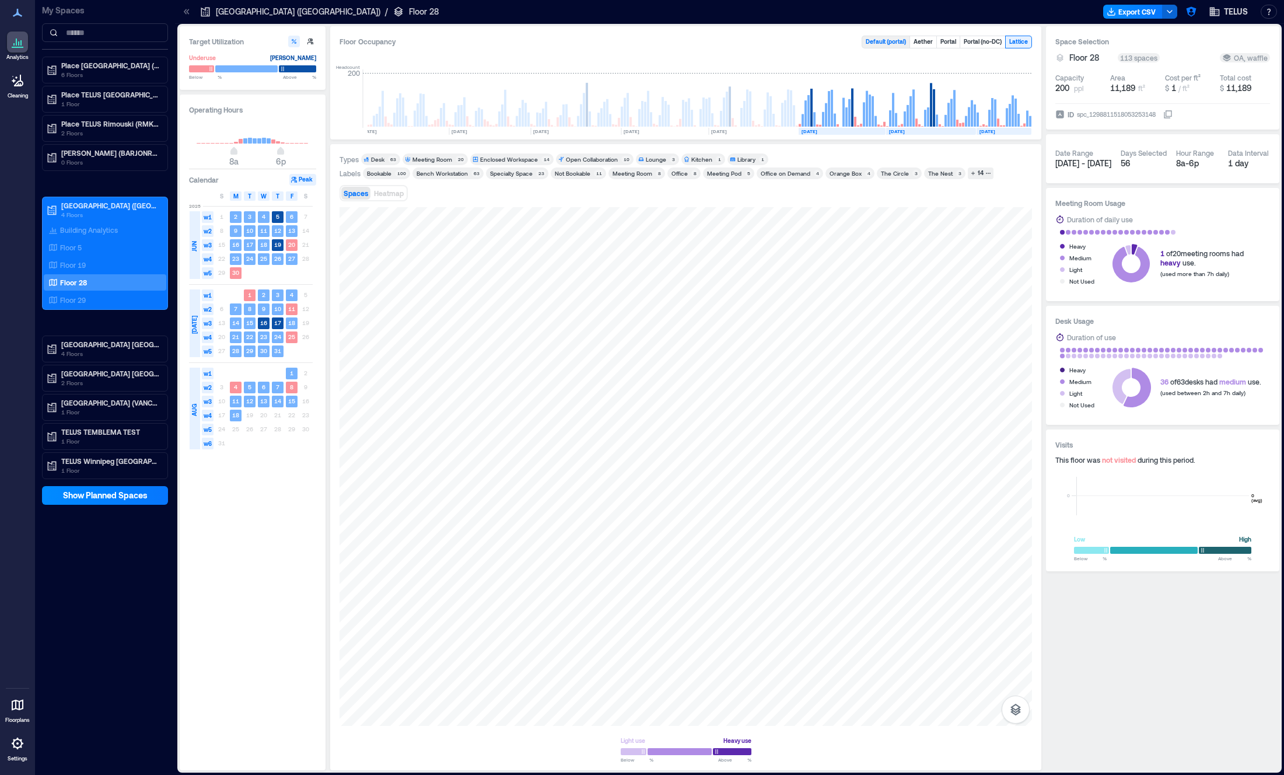
click at [897, 42] on button "Default ( portal )" at bounding box center [885, 42] width 47 height 12
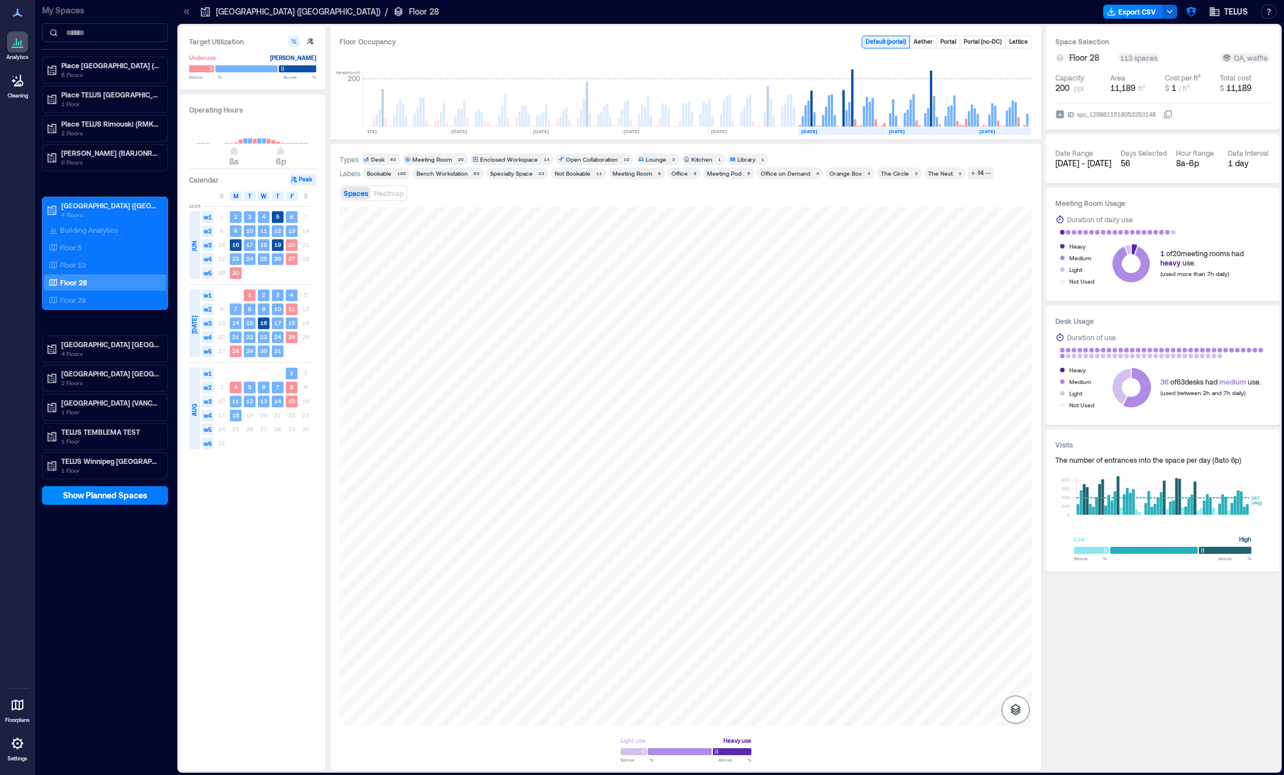
click at [1026, 714] on button "button" at bounding box center [1016, 709] width 28 height 28
click at [984, 679] on p "OA" at bounding box center [988, 682] width 9 height 7
click at [970, 683] on p "Entry" at bounding box center [968, 682] width 14 height 7
click at [986, 683] on p "OA" at bounding box center [988, 682] width 9 height 7
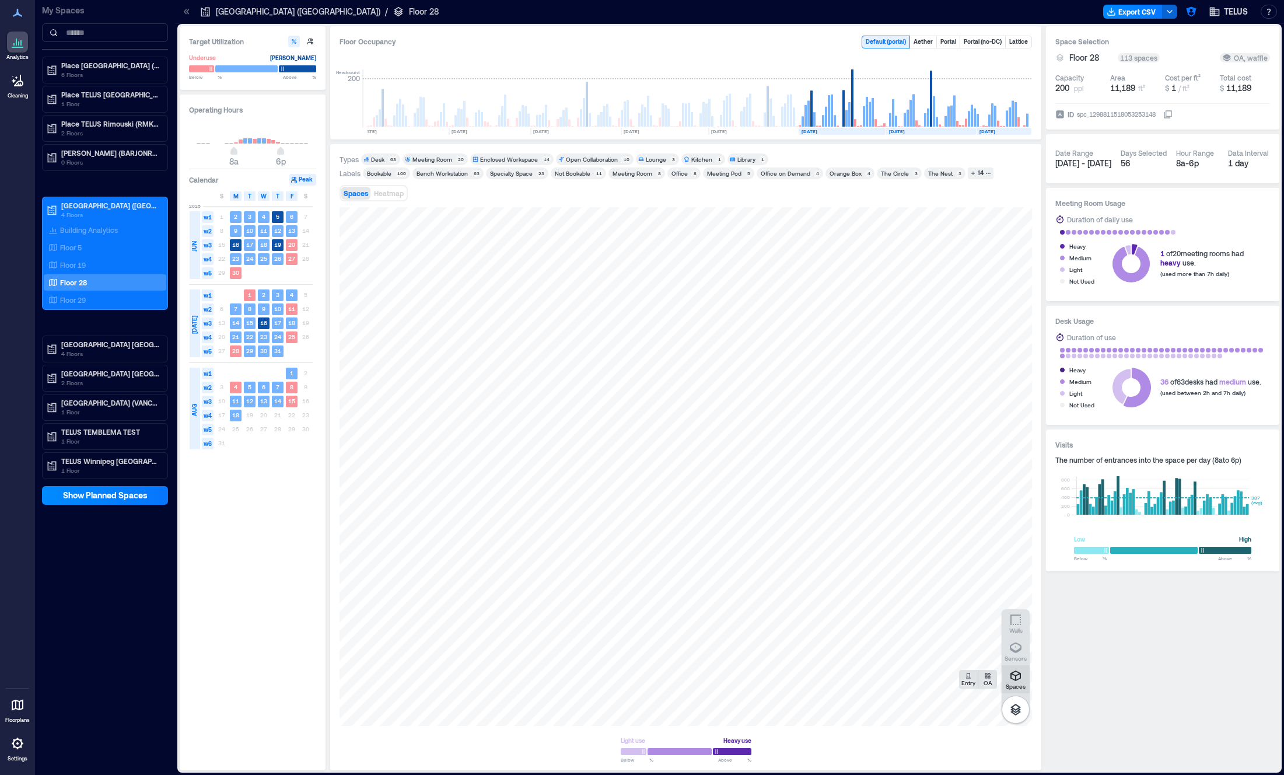
click at [1014, 679] on icon "button" at bounding box center [1015, 675] width 11 height 11
click at [1020, 681] on icon "button" at bounding box center [1016, 676] width 14 height 14
click at [1225, 60] on div "OA, waffle" at bounding box center [1245, 57] width 50 height 9
click at [1227, 59] on icon at bounding box center [1226, 57] width 9 height 9
click at [1253, 60] on div "OA, waffle" at bounding box center [1245, 57] width 46 height 9
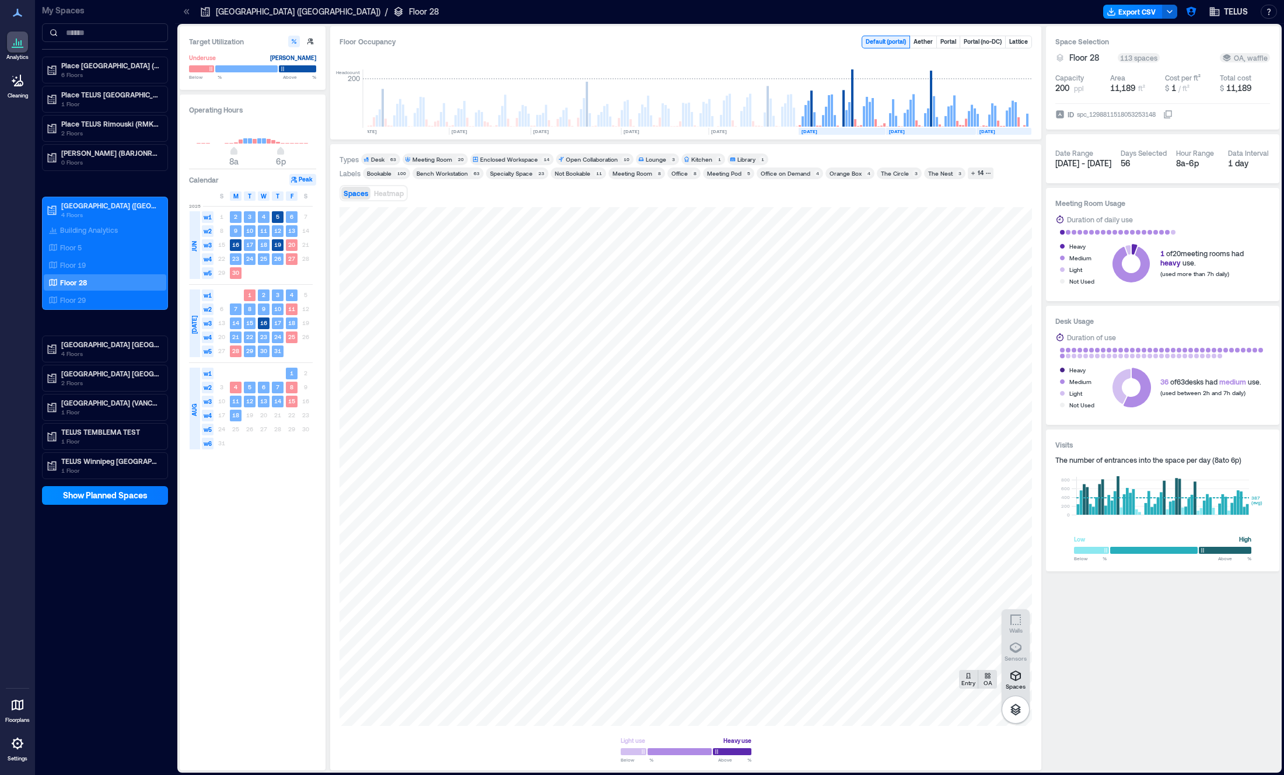
click at [1254, 60] on div "OA, waffle" at bounding box center [1245, 57] width 46 height 9
click at [1016, 704] on icon "button" at bounding box center [1015, 710] width 11 height 12
click at [390, 194] on span "Heatmap" at bounding box center [389, 193] width 30 height 8
